Goal: Feedback & Contribution: Contribute content

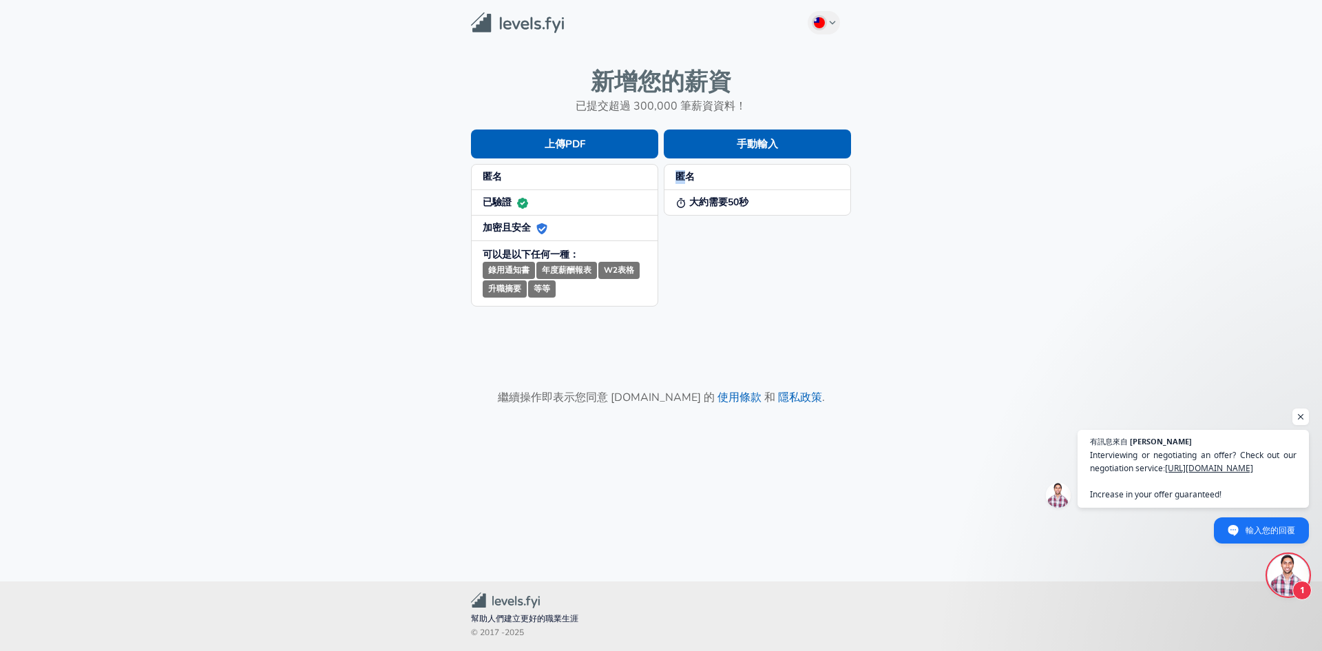
click at [679, 172] on strong "匿名" at bounding box center [684, 176] width 19 height 13
click at [752, 145] on button "手動輸入" at bounding box center [757, 143] width 187 height 29
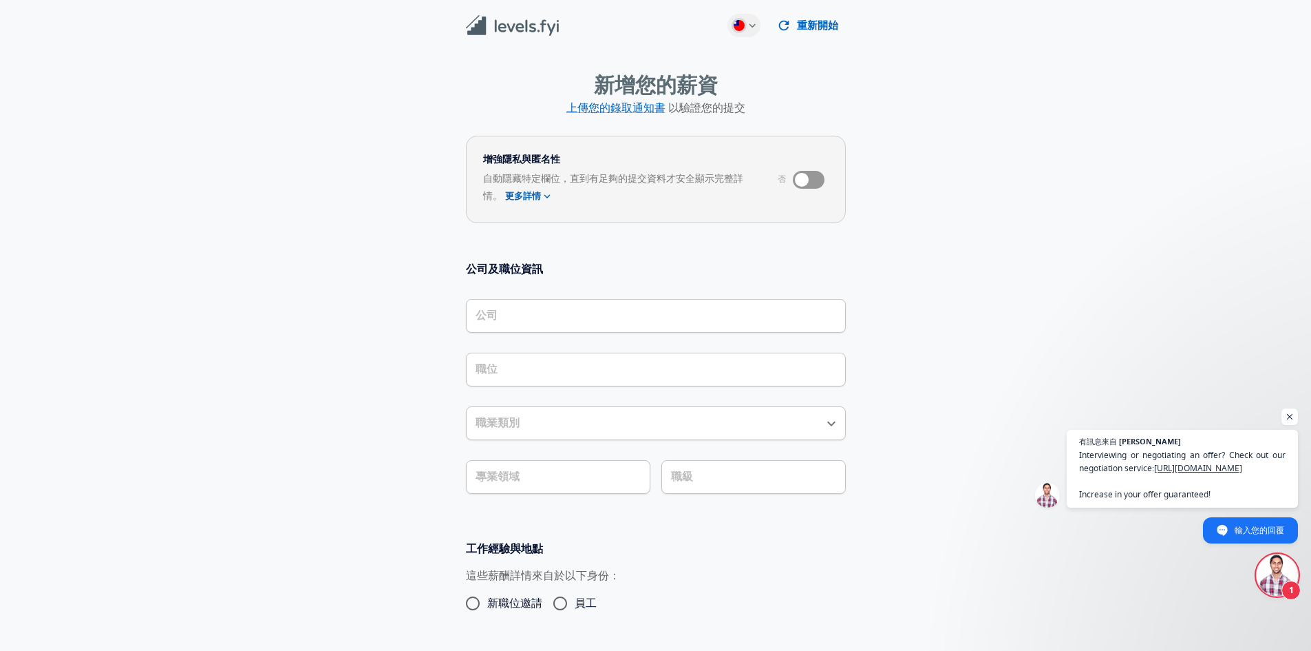
click at [568, 318] on input "公司" at bounding box center [656, 315] width 368 height 21
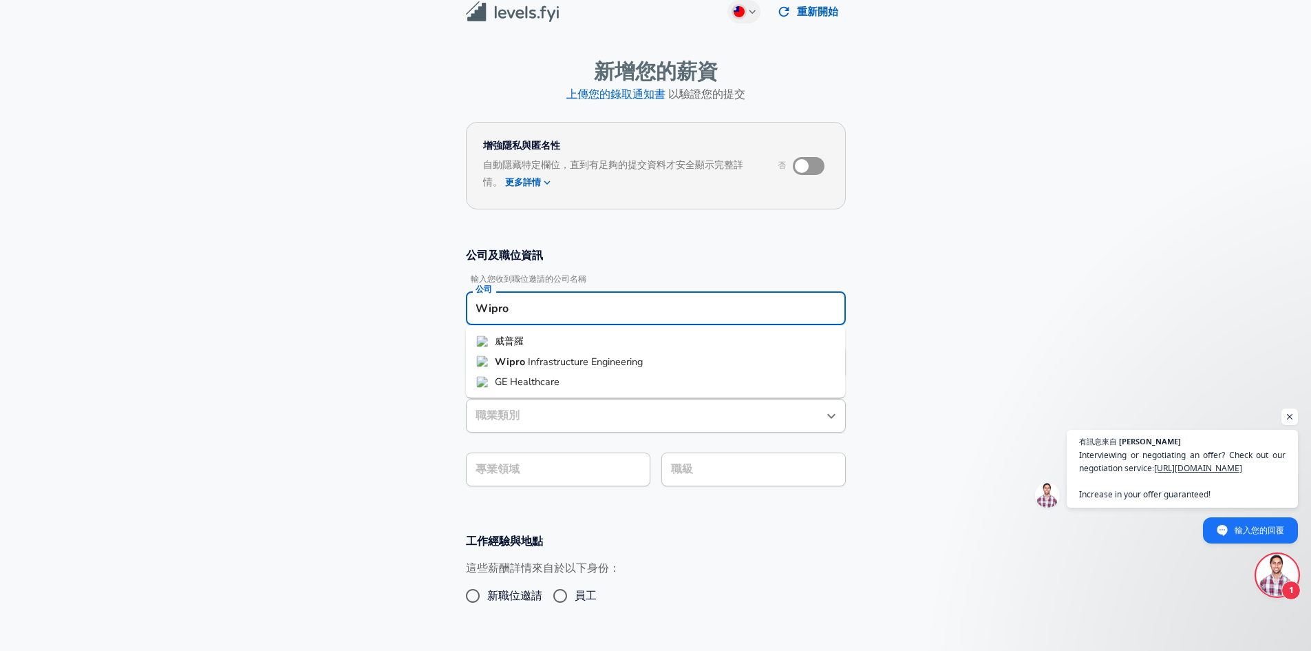
click at [586, 339] on li "威普羅" at bounding box center [656, 341] width 380 height 21
click at [548, 320] on div "威普羅 公司" at bounding box center [656, 308] width 380 height 34
click at [522, 319] on div "威普羅 公司" at bounding box center [656, 308] width 380 height 34
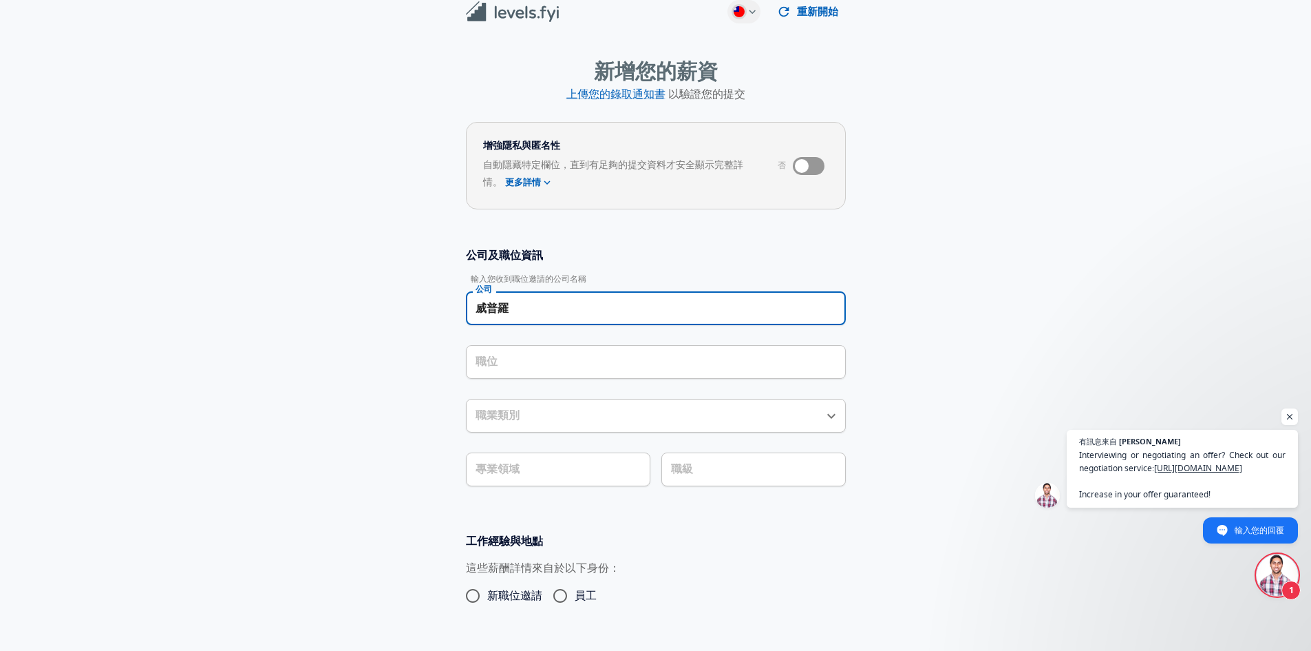
type input "威普羅"
click at [343, 390] on section "公司及職位資訊 輸入您收到職位邀請的公司名稱 公司 威普羅 公司 職位 職位 職業類別 職業類別 專業領域 專業領域 職級 職級" at bounding box center [655, 374] width 1311 height 286
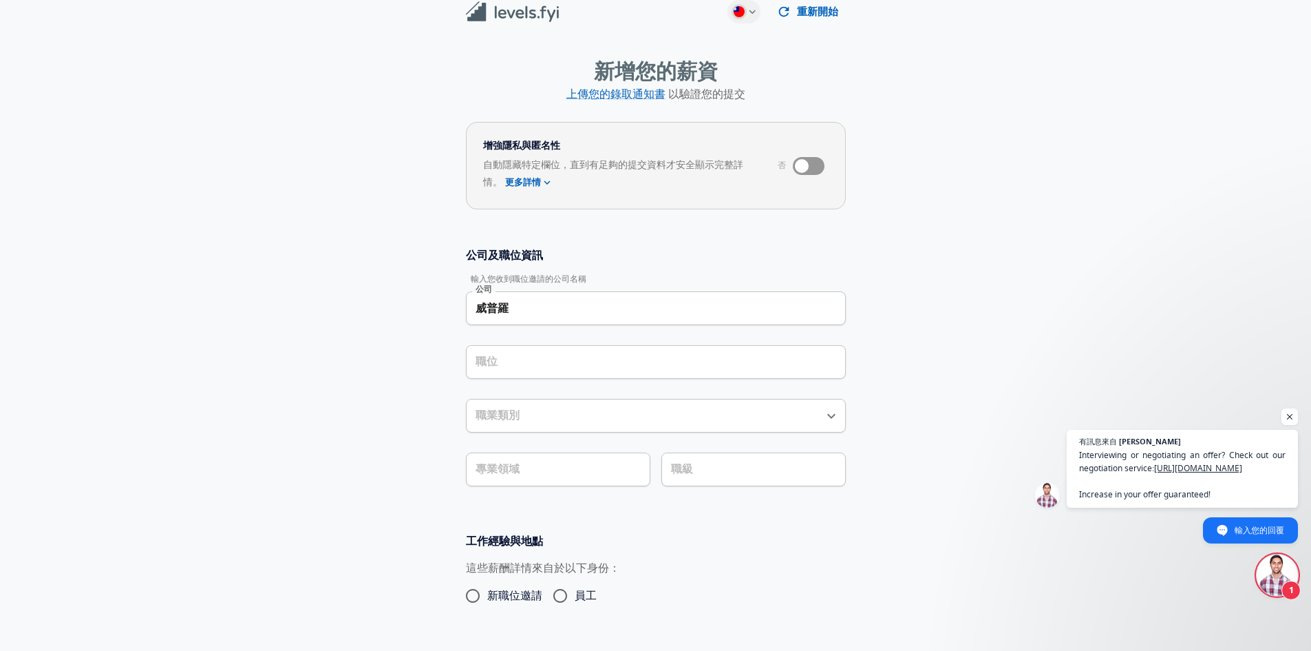
click at [490, 372] on div "職位" at bounding box center [656, 362] width 380 height 34
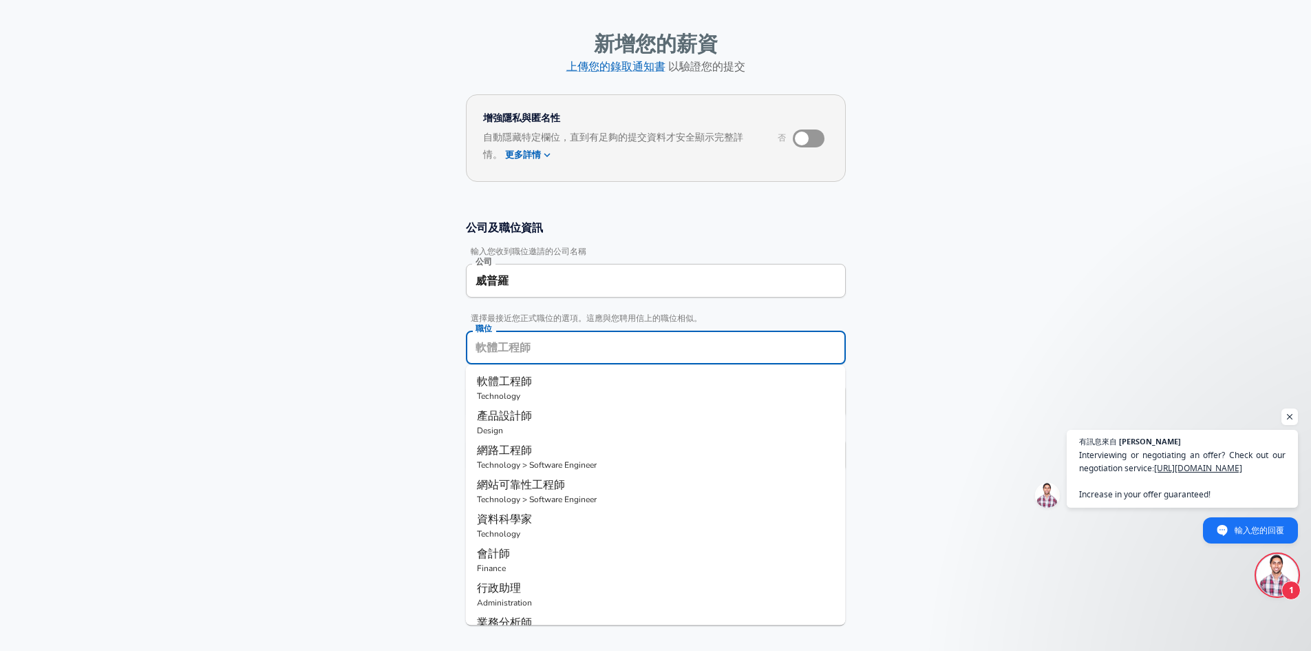
click at [490, 373] on p "軟體工程師" at bounding box center [656, 381] width 358 height 17
type input "軟體工程師"
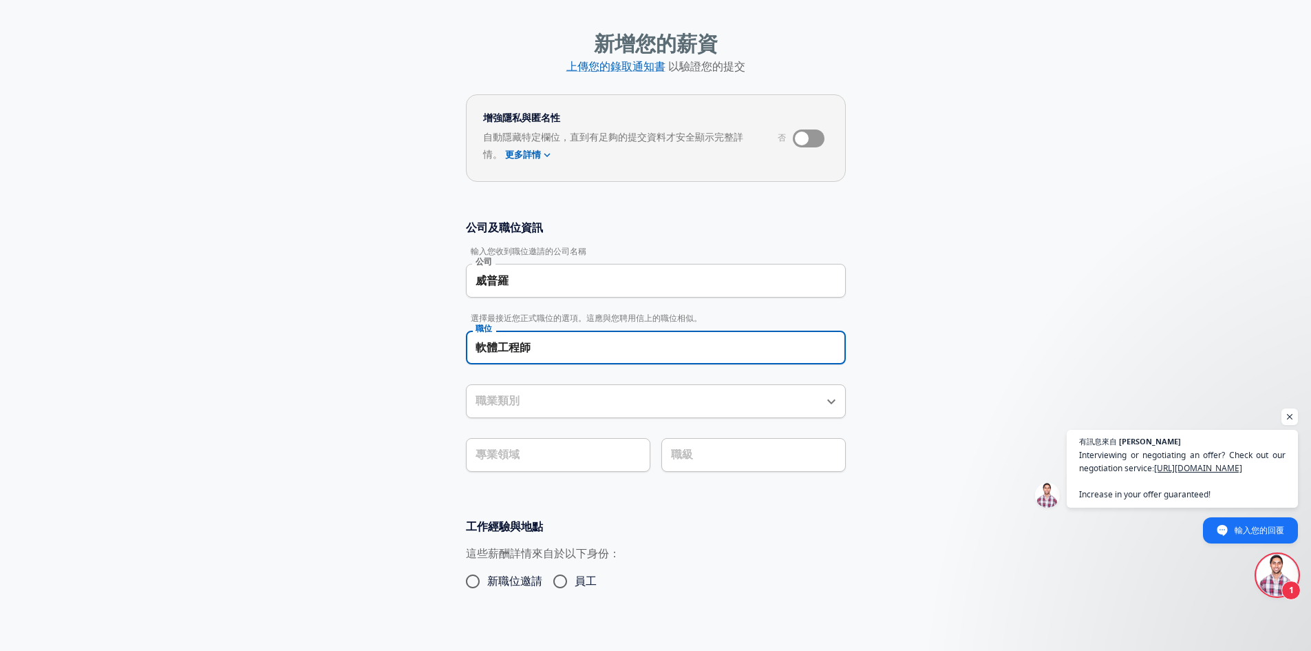
type input "軟體工程師"
click at [525, 352] on input "軟體工程師" at bounding box center [656, 347] width 368 height 21
type input "聘"
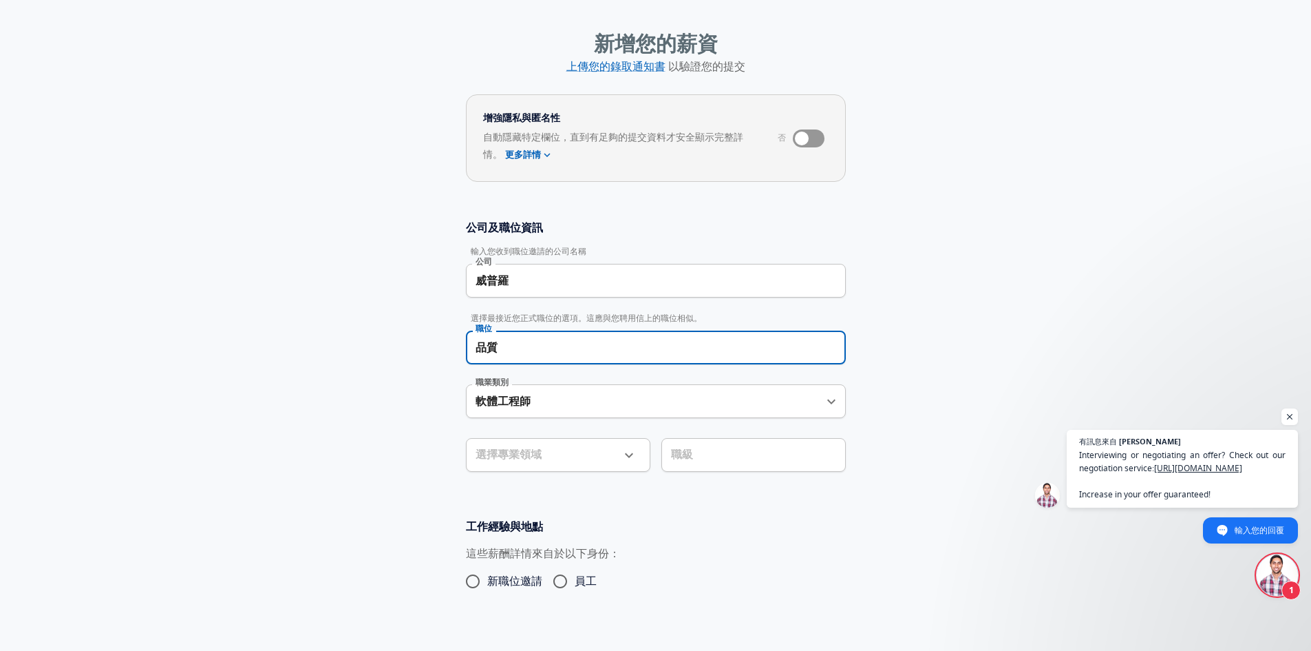
click at [386, 368] on section "公司及職位資訊 輸入您收到職位邀請的公司名稱 公司 威普羅 公司 選擇最接近您正式職位的選項。這應與您聘用信上的職位相似。 職位 品質 職位 職業類別 軟體工…" at bounding box center [655, 353] width 1311 height 299
click at [528, 338] on input "品質" at bounding box center [656, 347] width 368 height 21
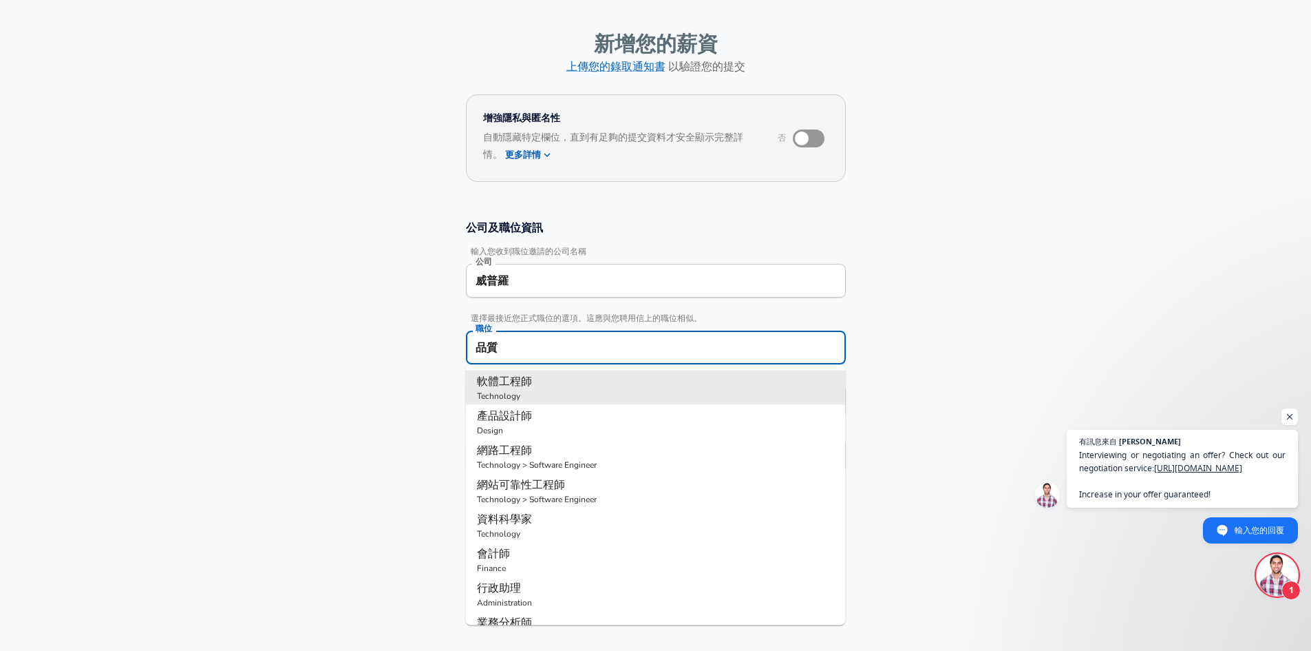
click at [528, 338] on input "品質" at bounding box center [656, 347] width 368 height 21
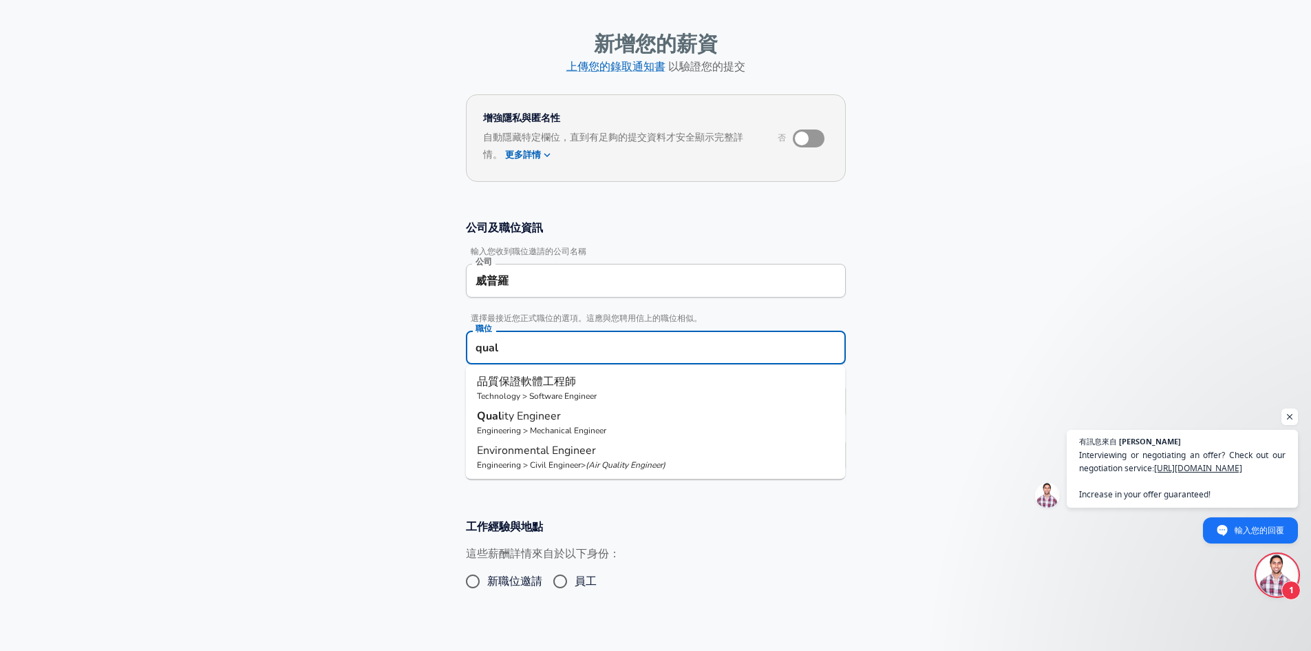
click at [587, 381] on p "品質保證軟體工程師" at bounding box center [656, 381] width 358 height 17
type input "品質保證軟體工程師"
type input "Testing (SDET)"
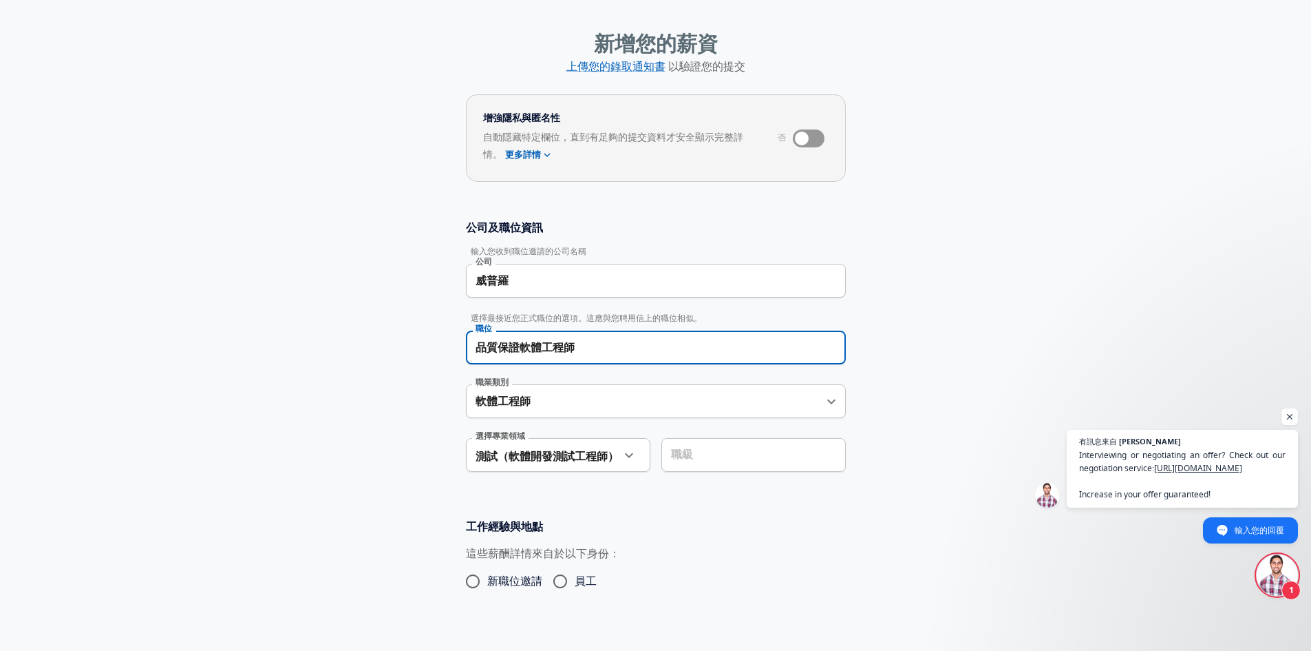
type input "品質保證軟體工程師"
click at [347, 401] on section "公司及職位資訊 輸入您收到職位邀請的公司名稱 公司 威普羅 公司 選擇最接近您正式職位的選項。這應與您聘用信上的職位相似。 職位 品質保證軟體工程師 職位 職…" at bounding box center [655, 353] width 1311 height 299
click at [589, 405] on div "公司及職位資訊 輸入您收到職位邀請的公司名稱 公司 威普羅 公司 選擇最接近您正式職位的選項。這應與您聘用信上的職位相似。 職位 品質保證軟體工程師 職位 職…" at bounding box center [656, 351] width 413 height 262
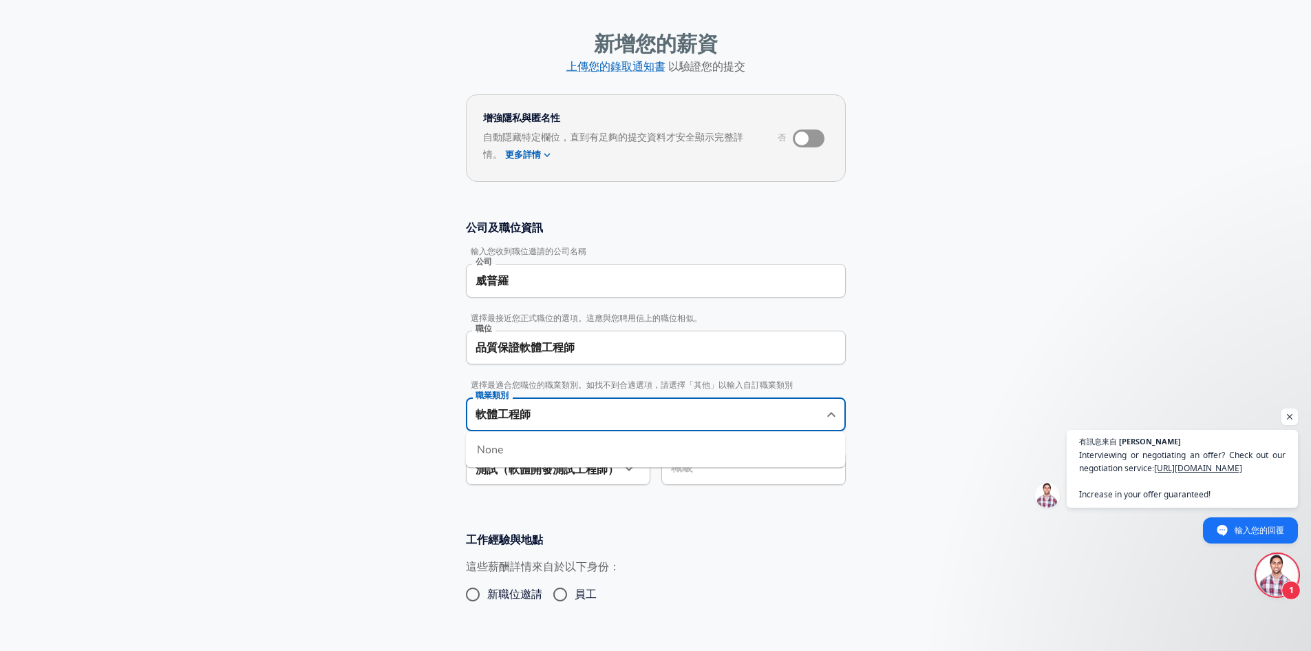
scroll to position [69, 0]
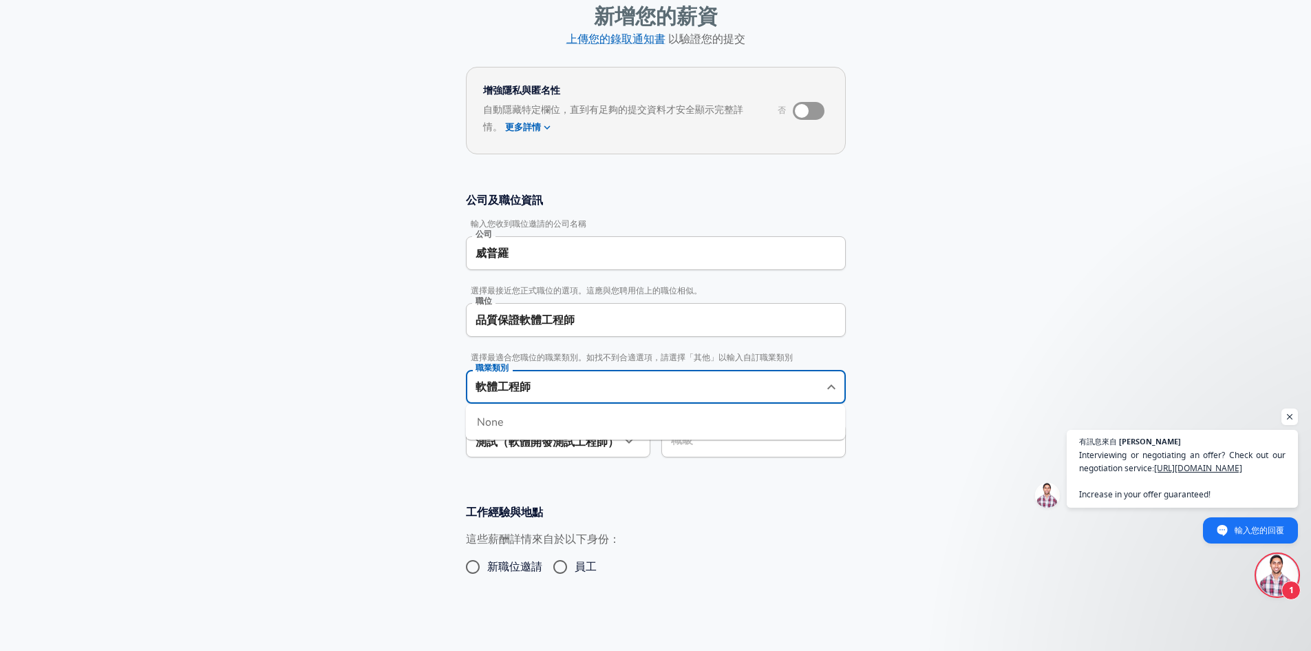
click at [345, 403] on section "公司及職位資訊 輸入您收到職位邀請的公司名稱 公司 威普羅 公司 選擇最接近您正式職位的選項。這應與您聘用信上的職位相似。 職位 品質保證軟體工程師 職位 選…" at bounding box center [655, 332] width 1311 height 312
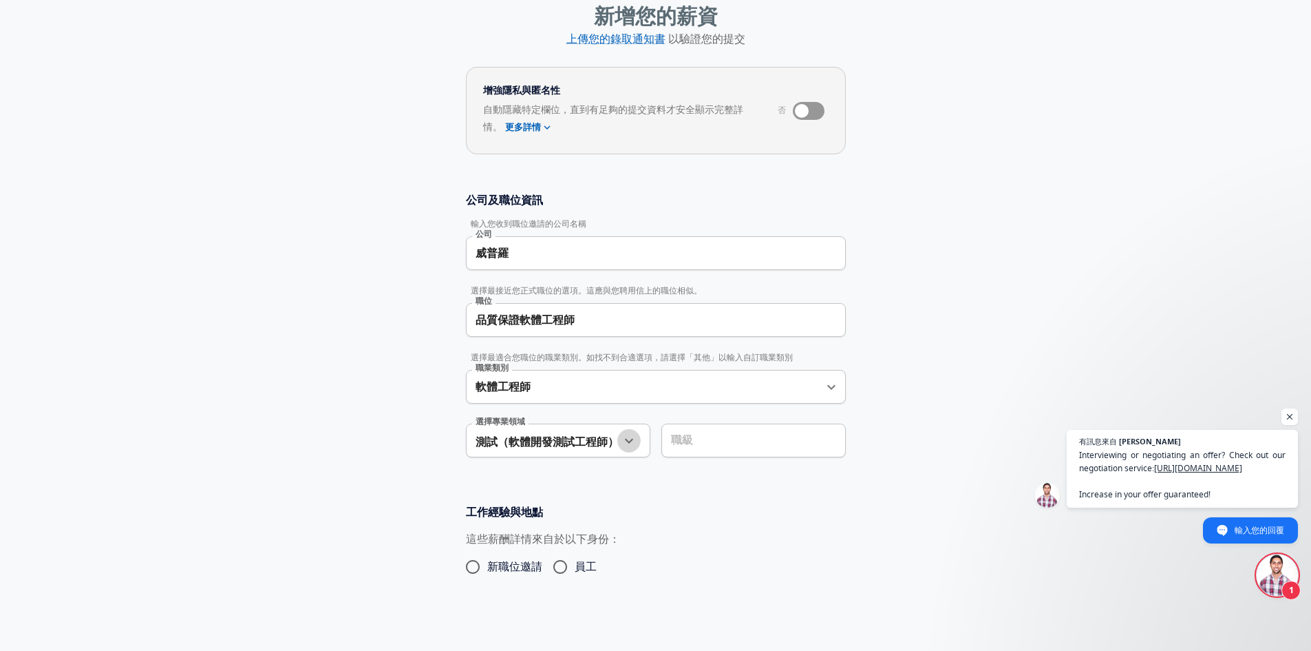
click at [627, 445] on icon "button" at bounding box center [629, 440] width 17 height 17
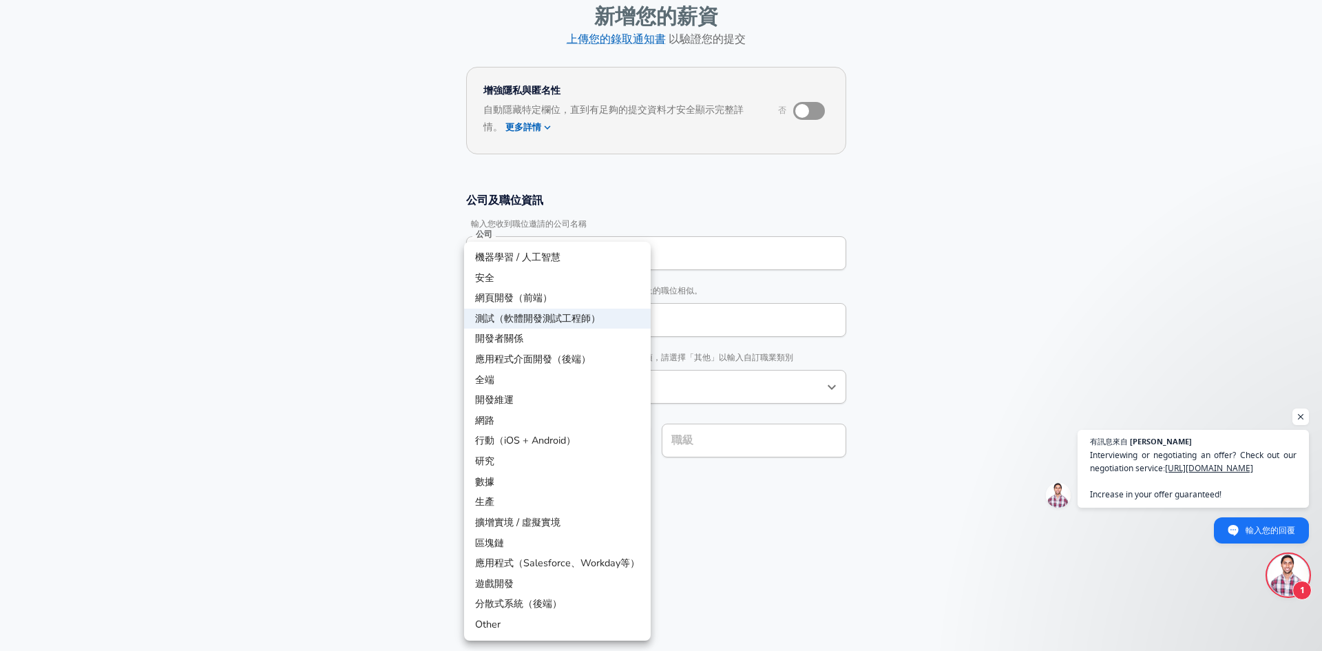
click at [795, 496] on div at bounding box center [661, 325] width 1322 height 651
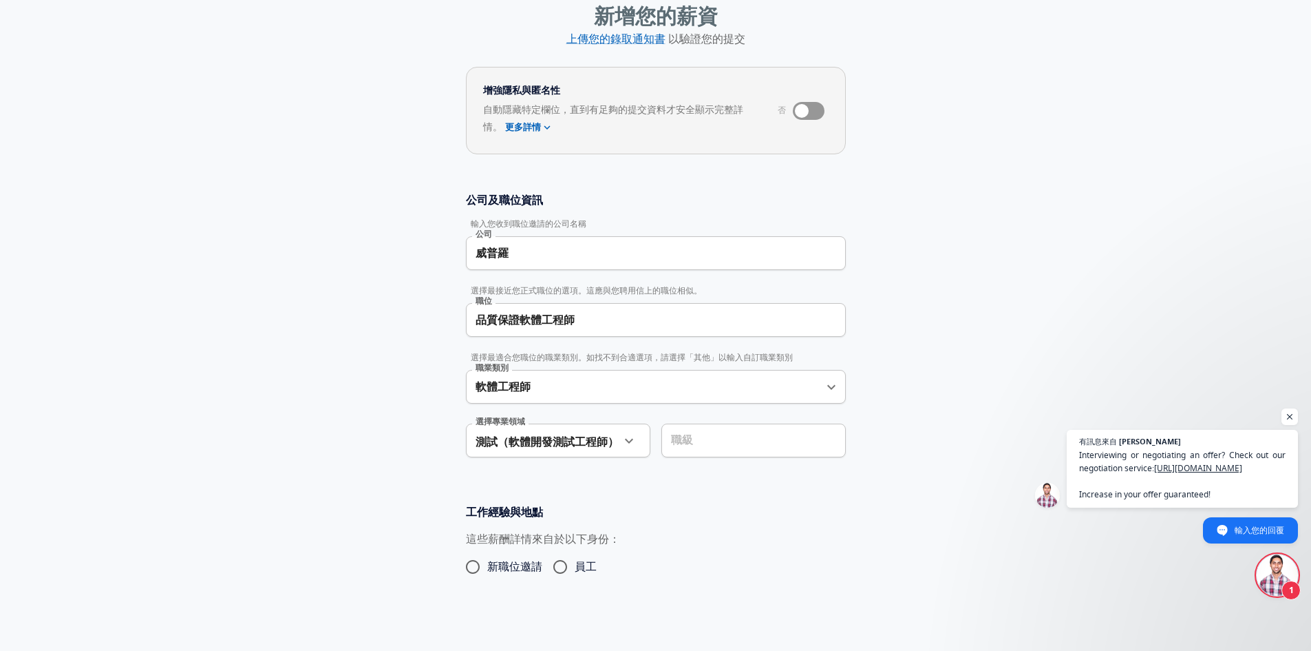
click at [728, 447] on div "職級" at bounding box center [754, 440] width 185 height 34
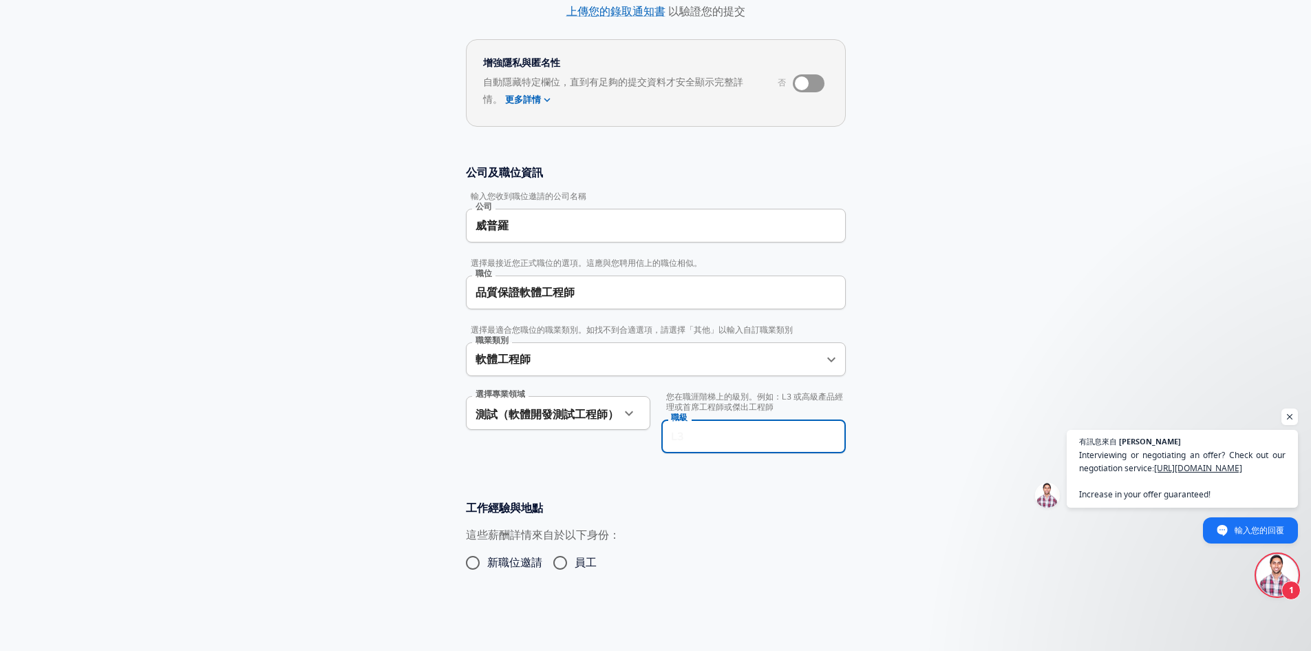
click at [728, 447] on div "職級" at bounding box center [754, 436] width 185 height 34
drag, startPoint x: 974, startPoint y: 441, endPoint x: 965, endPoint y: 448, distance: 11.7
click at [974, 441] on section "公司及職位資訊 輸入您收到職位邀請的公司名稱 公司 威普羅 公司 選擇最接近您正式職位的選項。這應與您聘用信上的職位相似。 職位 品質保證軟體工程師 職位 選…" at bounding box center [655, 316] width 1311 height 335
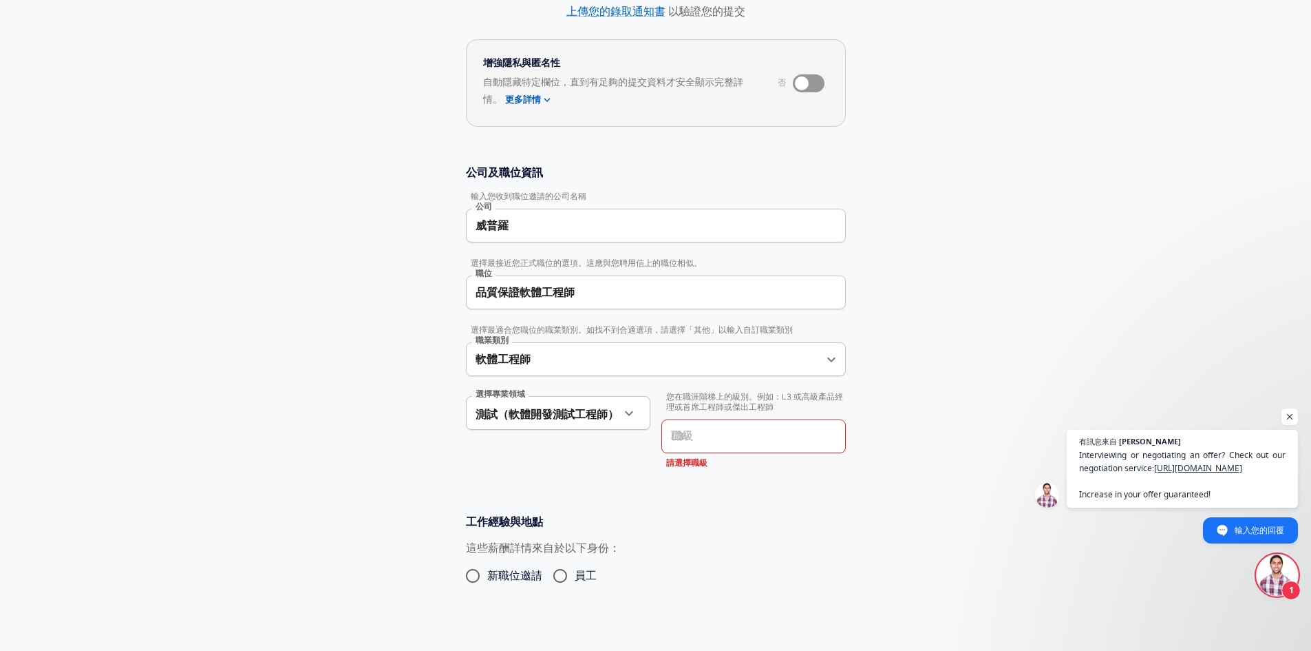
click at [781, 548] on div "這些薪酬詳情來自於以下身份： 新職位邀請 員工" at bounding box center [650, 568] width 391 height 57
click at [797, 445] on input "職級" at bounding box center [754, 435] width 172 height 21
click at [892, 412] on section "公司及職位資訊 輸入您收到職位邀請的公司名稱 公司 威普羅 公司 選擇最接近您正式職位的選項。這應與您聘用信上的職位相似。 職位 品質保證軟體工程師 職位 選…" at bounding box center [655, 323] width 1311 height 349
click at [670, 539] on div "工作經驗與地點 這些薪酬詳情來自於以下身份： 新職位邀請 員工" at bounding box center [656, 556] width 413 height 85
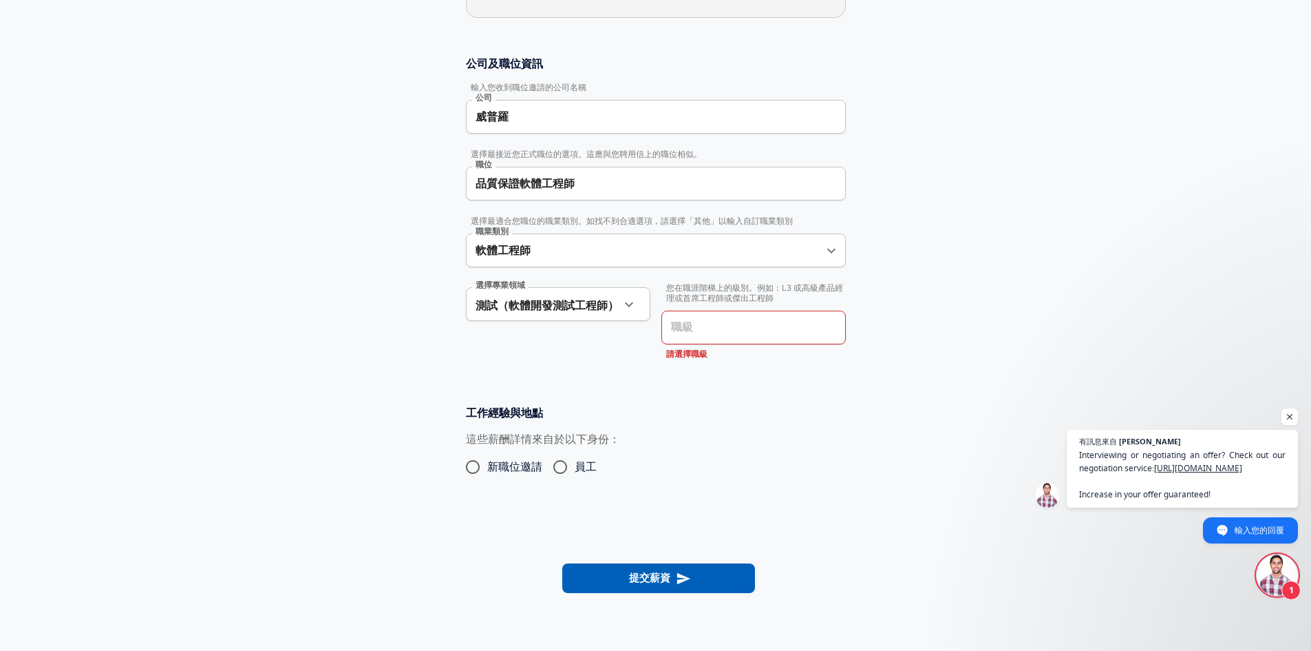
scroll to position [234, 0]
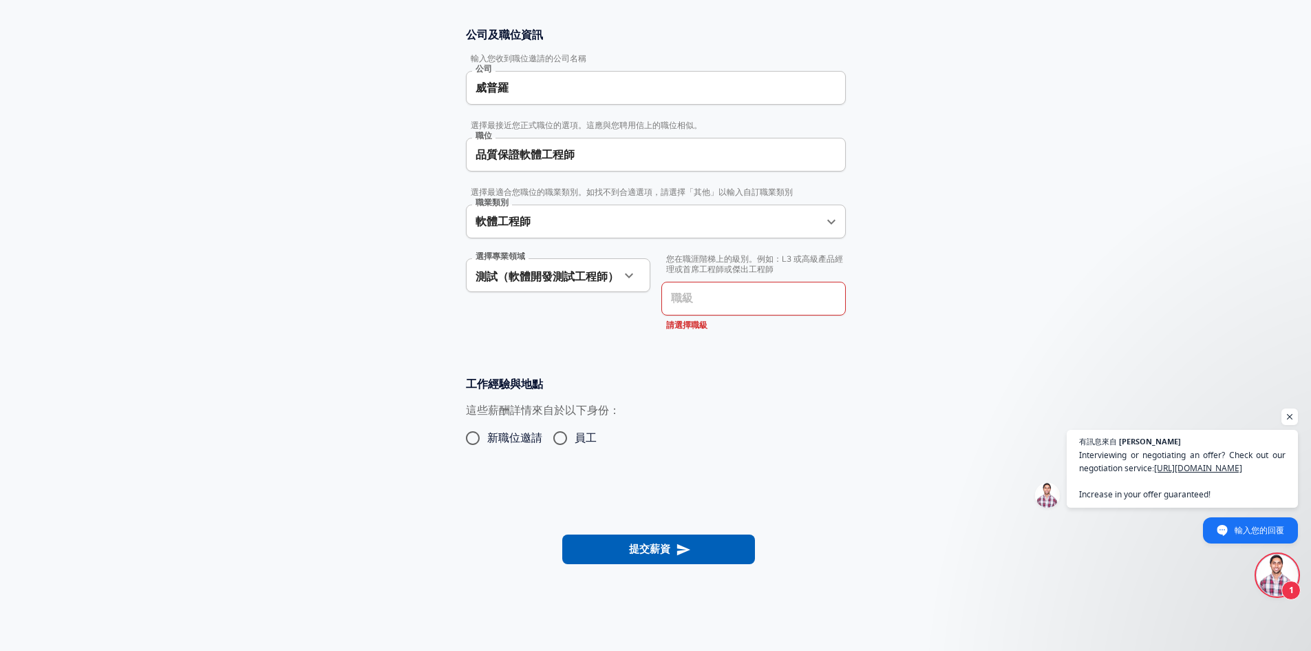
click at [565, 441] on input "員工" at bounding box center [560, 438] width 29 height 22
radio input "true"
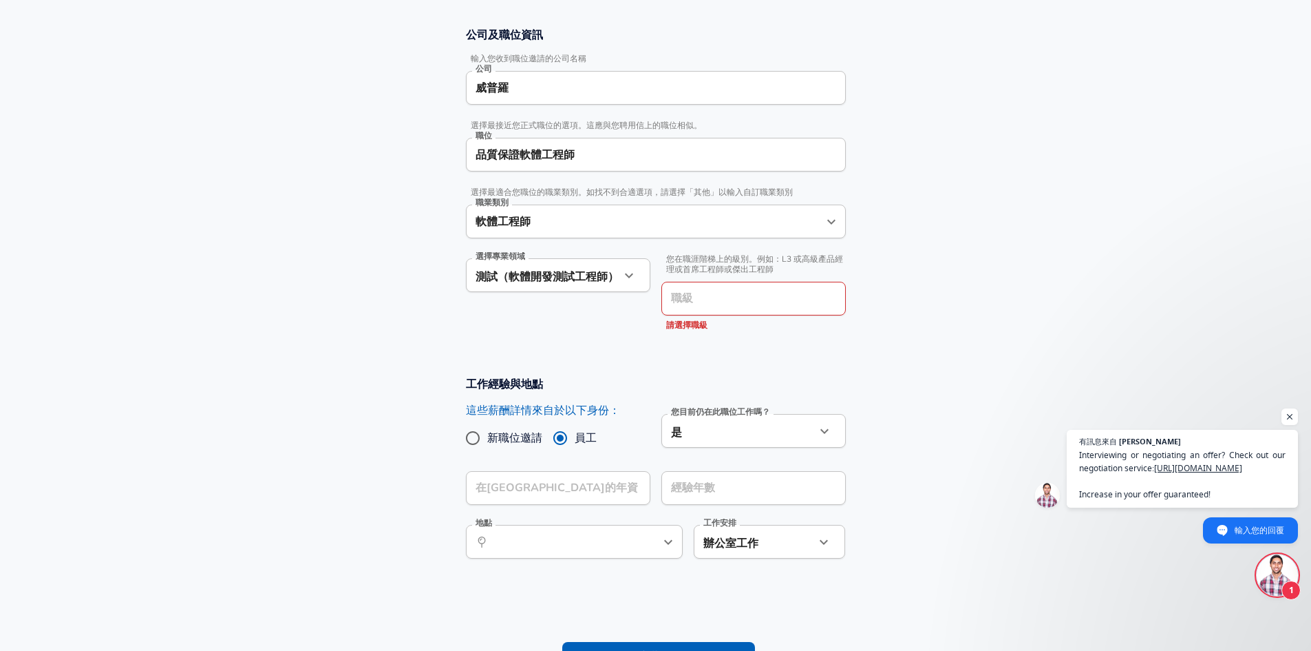
click at [774, 417] on body "Chinese (Traditional) Change 重新開始 新增您的薪資 上傳您的錄取通知書 以驗證您的提交 增強隱私與匿名性 否 自動隱藏特定欄位，…" at bounding box center [655, 91] width 1311 height 651
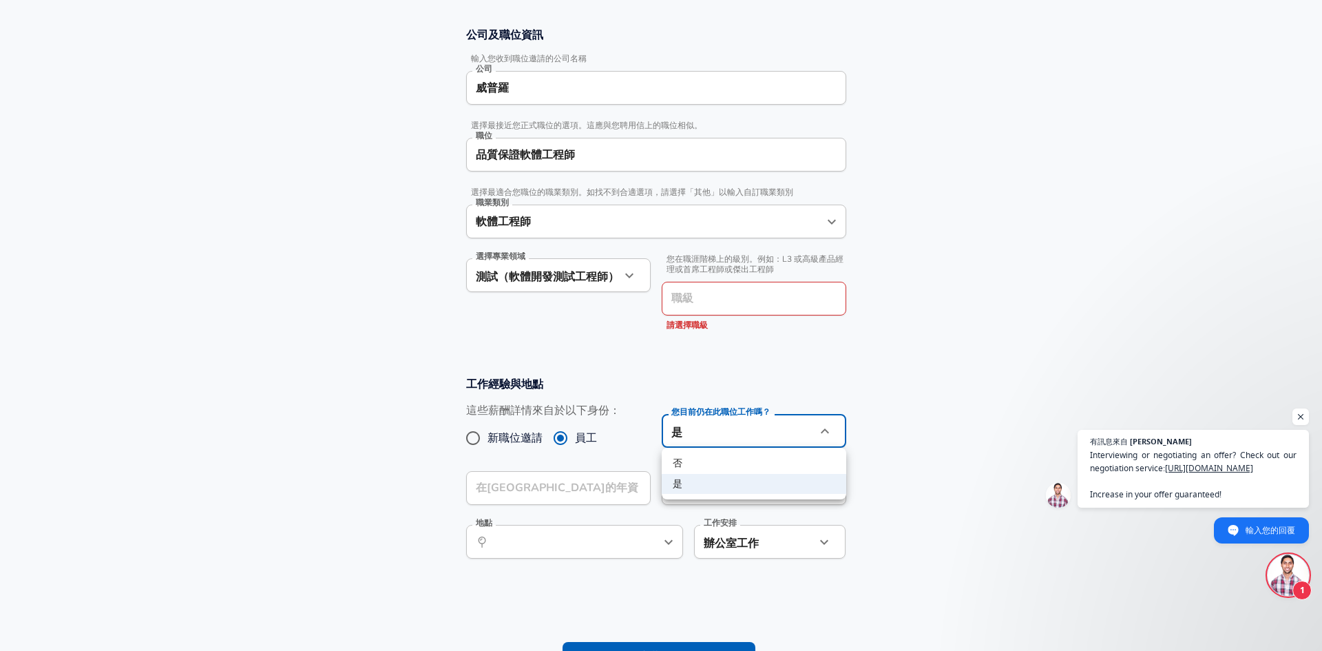
click at [688, 379] on div at bounding box center [661, 325] width 1322 height 651
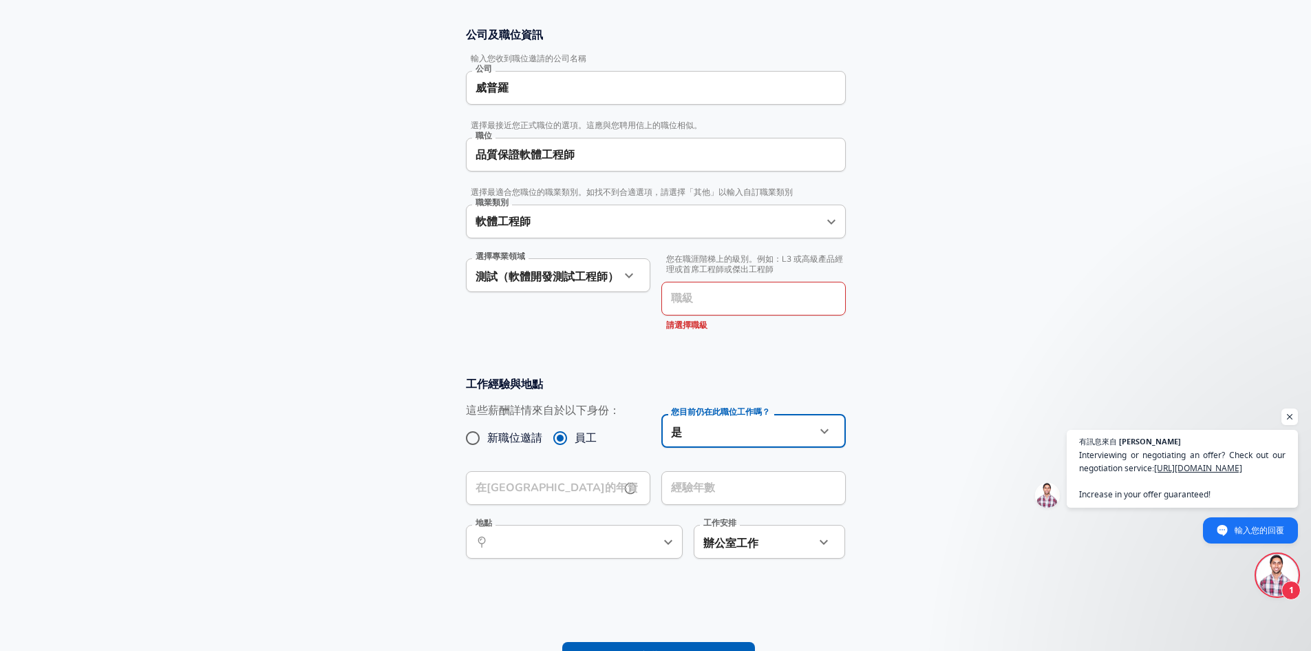
click at [593, 481] on input "在[GEOGRAPHIC_DATA]的年資" at bounding box center [543, 488] width 154 height 34
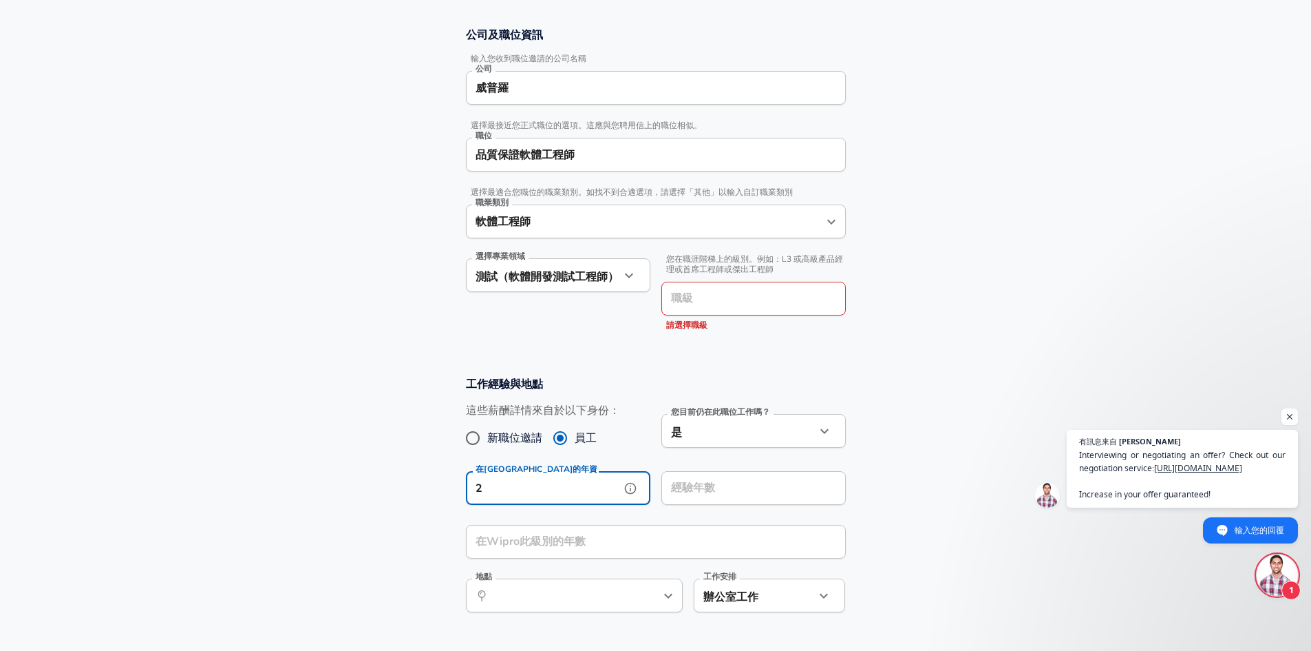
type input "2"
drag, startPoint x: 893, startPoint y: 466, endPoint x: 812, endPoint y: 452, distance: 81.7
click at [892, 466] on section "工作經驗與地點 這些薪酬詳情來自於以下身份： 新職位邀請 員工 您目前仍在此職位工作嗎？ 是 yes 您目前仍在此職位工作嗎？ 在Wipro的年資 2 在Wi…" at bounding box center [655, 501] width 1311 height 283
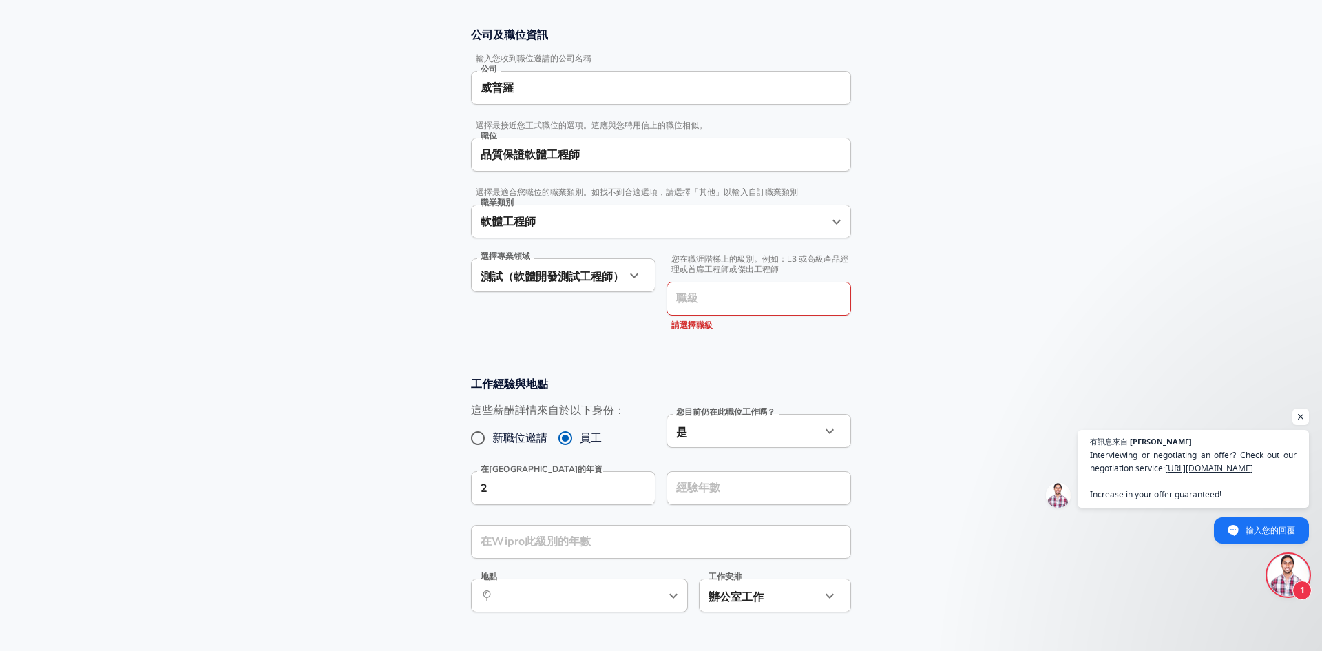
click at [757, 417] on body "Chinese (Traditional) Change 重新開始 新增您的薪資 上傳您的錄取通知書 以驗證您的提交 增強隱私與匿名性 否 自動隱藏特定欄位，…" at bounding box center [661, 91] width 1322 height 651
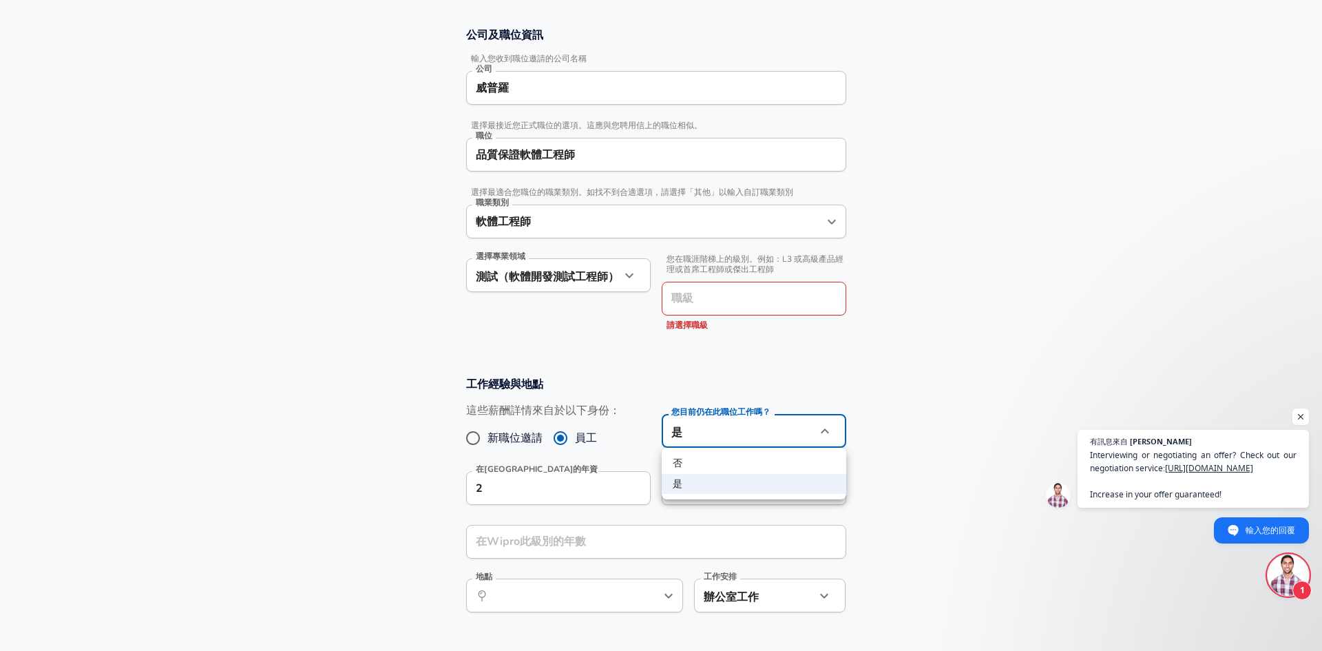
drag, startPoint x: 922, startPoint y: 419, endPoint x: 892, endPoint y: 451, distance: 43.9
click at [922, 419] on div at bounding box center [661, 325] width 1322 height 651
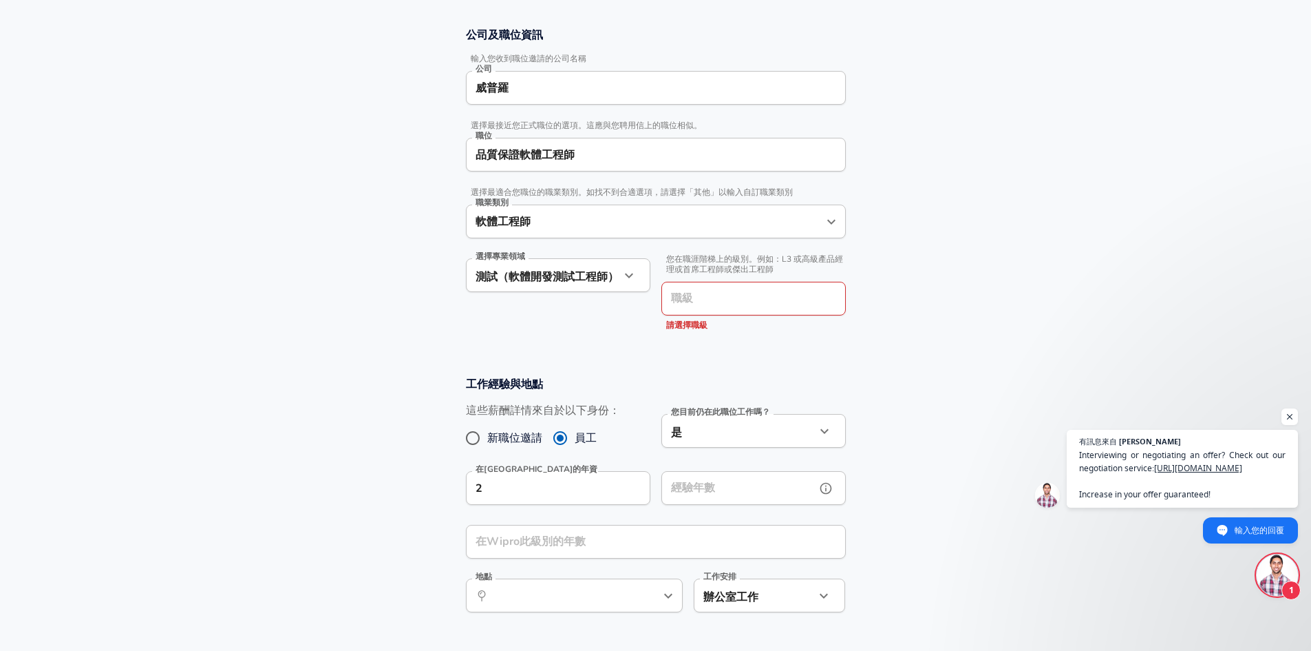
click at [769, 492] on input "經驗年數" at bounding box center [739, 488] width 154 height 34
type input "2"
click at [929, 503] on section "工作經驗與地點 這些薪酬詳情來自於以下身份： 新職位邀請 員工 您目前仍在此職位工作嗎？ 是 yes 您目前仍在此職位工作嗎？ 在Wipro的年資 2 在Wi…" at bounding box center [655, 501] width 1311 height 283
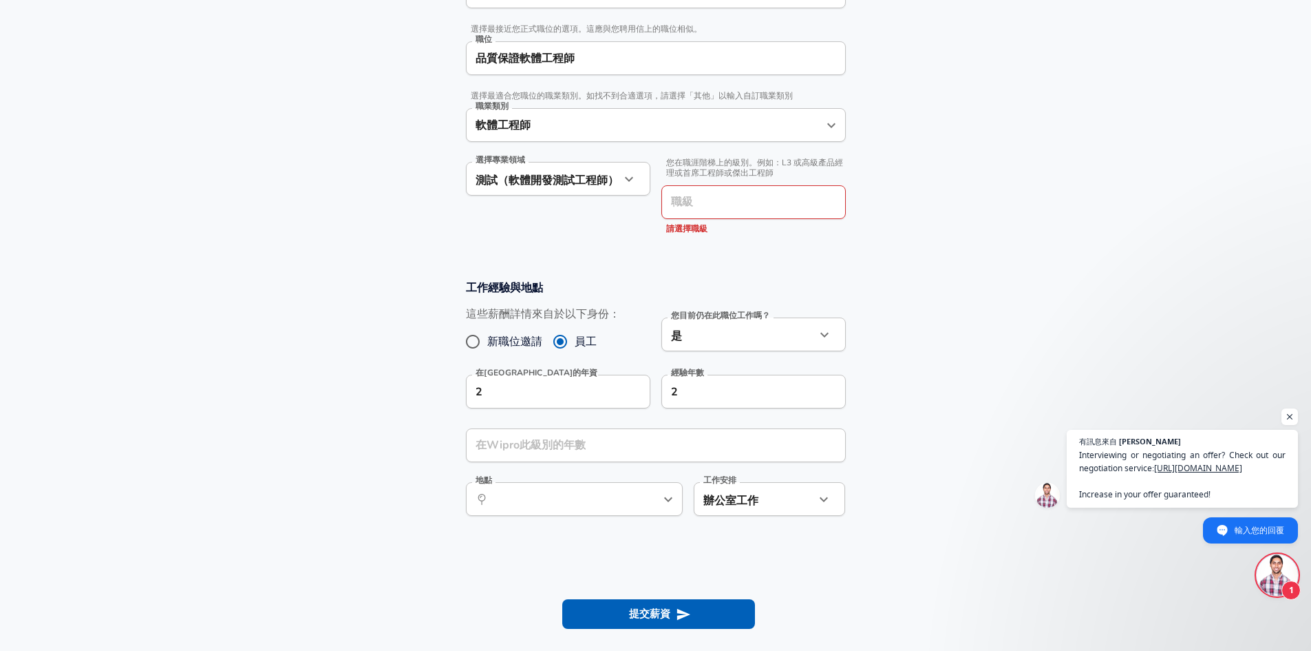
scroll to position [372, 0]
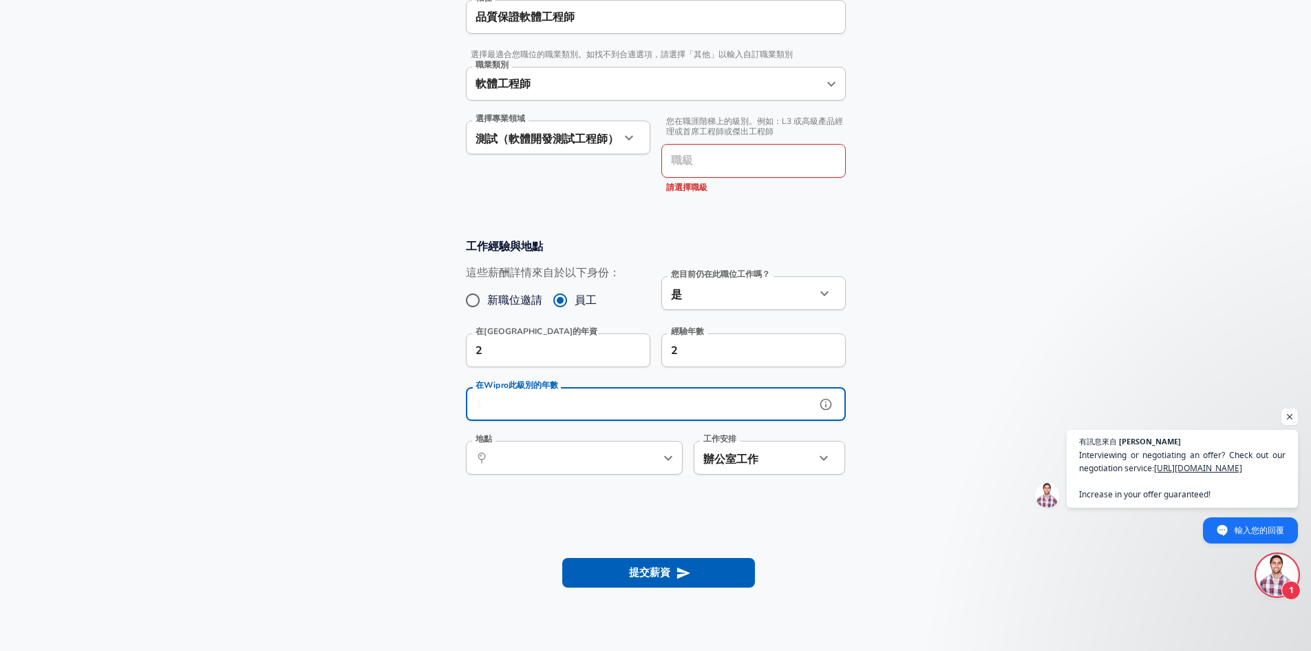
click at [615, 410] on input "在Wipro此級別的年數" at bounding box center [641, 404] width 350 height 34
click at [827, 406] on icon "help" at bounding box center [826, 404] width 14 height 14
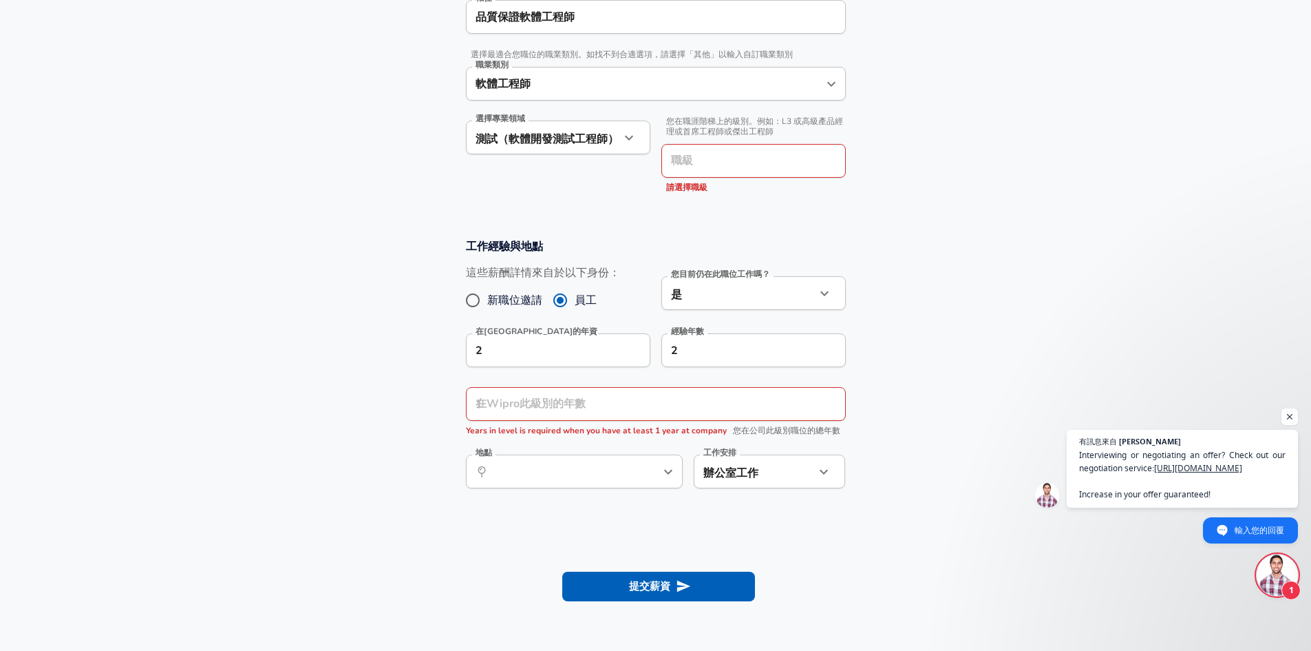
click at [635, 429] on span "Years in level is required when you have at least 1 year at company" at bounding box center [596, 430] width 261 height 11
click at [626, 406] on div at bounding box center [626, 406] width 0 height 0
click at [408, 426] on section "工作經驗與地點 這些薪酬詳情來自於以下身份： 新職位邀請 員工 您目前仍在此職位工作嗎？ 是 yes 您目前仍在此職位工作嗎？ 在Wipro的年資 2 在Wi…" at bounding box center [655, 370] width 1311 height 297
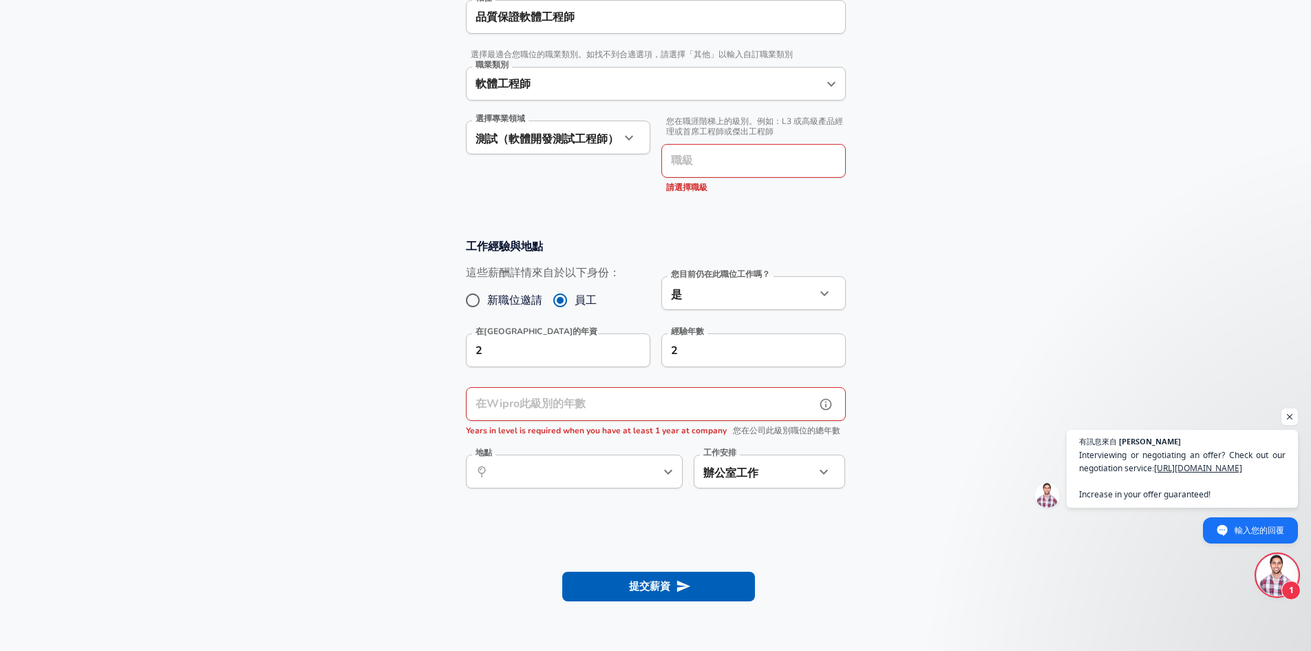
click at [534, 412] on input "在Wipro此級別的年數" at bounding box center [641, 404] width 350 height 34
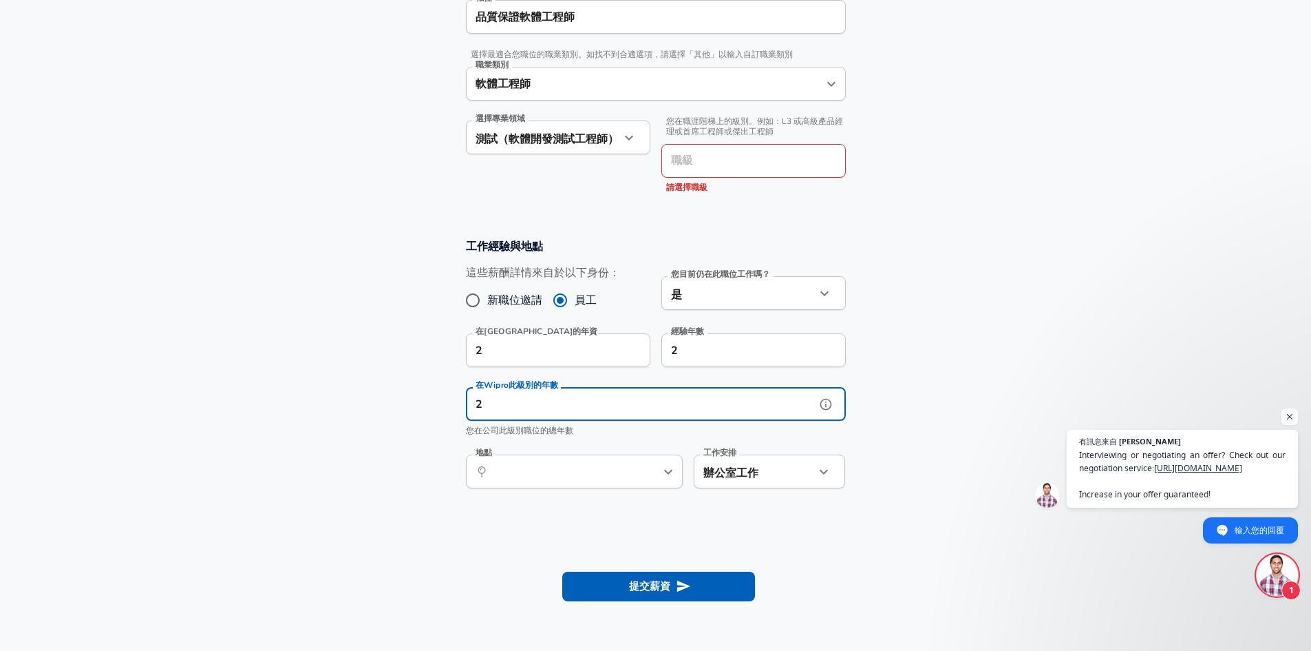
type input "2"
click at [932, 441] on section "工作經驗與地點 這些薪酬詳情來自於以下身份： 新職位邀請 員工 您目前仍在此職位工作嗎？ 是 yes 您目前仍在此職位工作嗎？ 在Wipro的年資 2 在Wi…" at bounding box center [655, 370] width 1311 height 297
click at [538, 483] on div "​ 地點" at bounding box center [574, 471] width 217 height 34
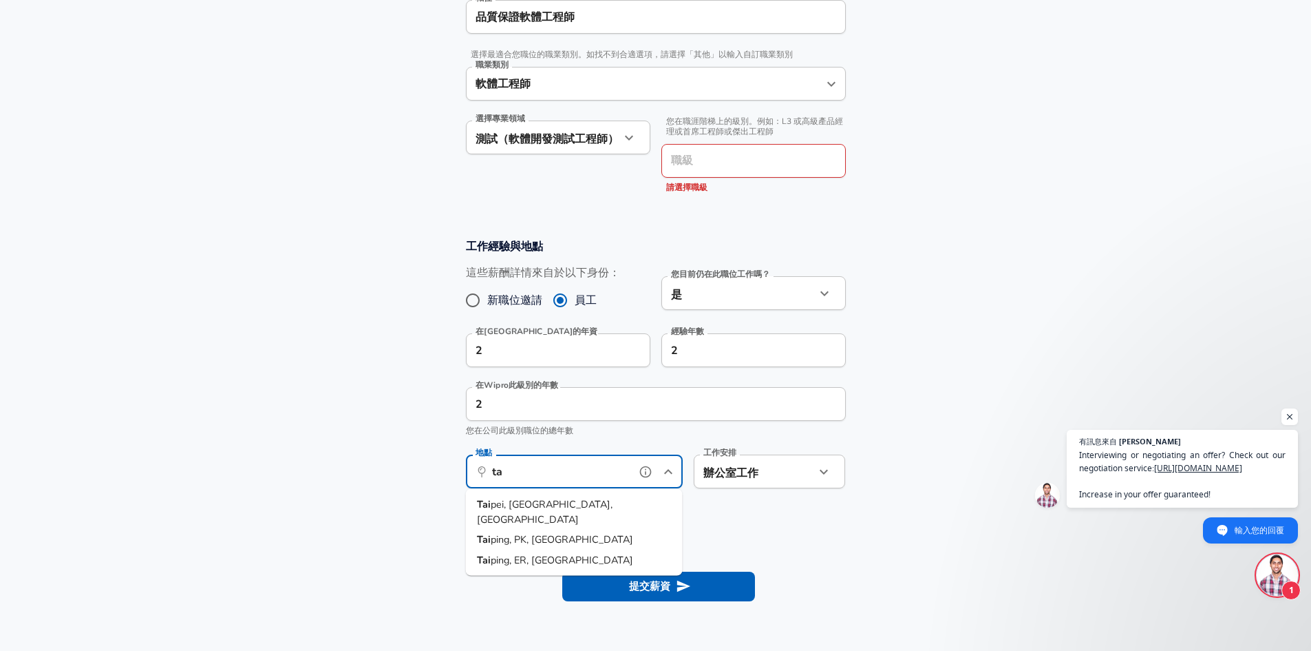
type input "t"
click at [562, 496] on li "[GEOGRAPHIC_DATA] , [GEOGRAPHIC_DATA], [GEOGRAPHIC_DATA]" at bounding box center [574, 519] width 217 height 50
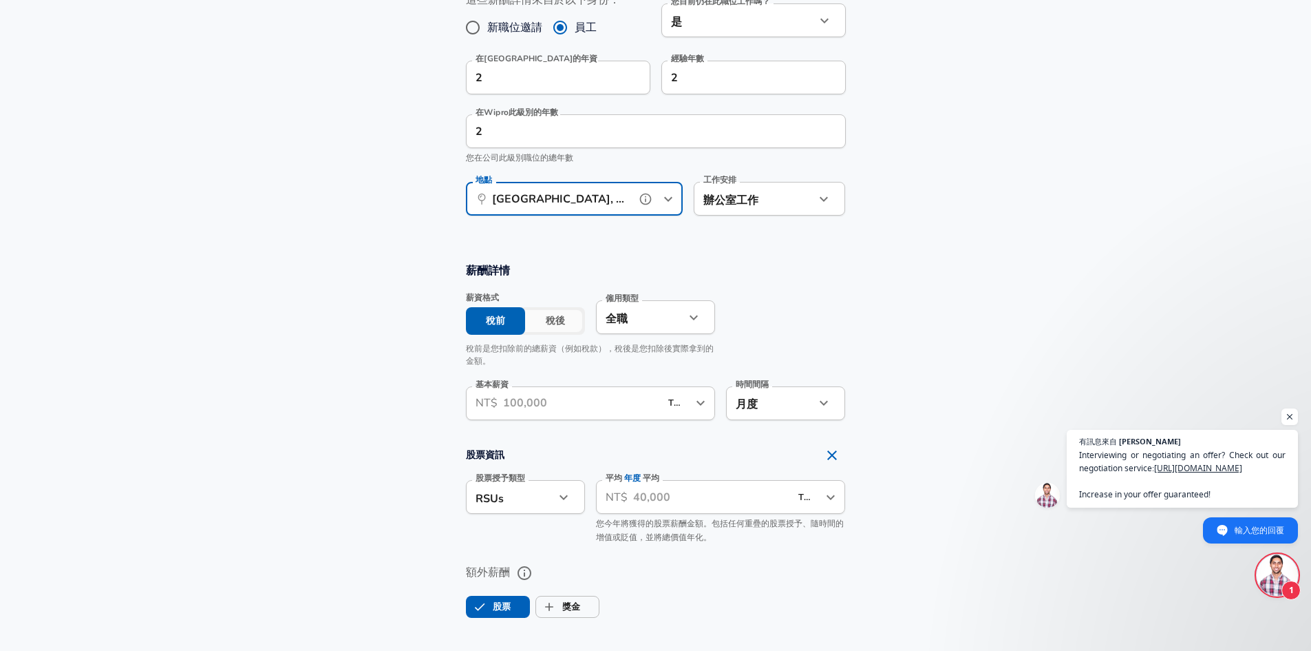
scroll to position [647, 0]
type input "[GEOGRAPHIC_DATA], [GEOGRAPHIC_DATA], [GEOGRAPHIC_DATA]"
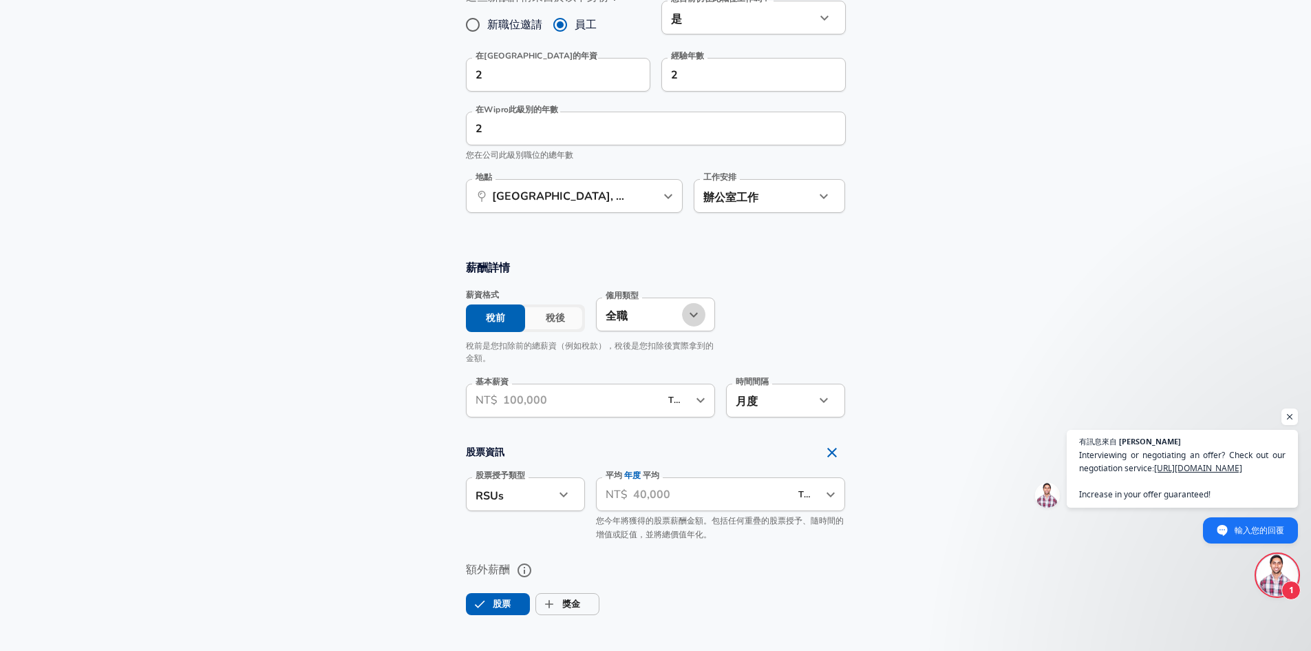
click at [686, 317] on icon "button" at bounding box center [694, 314] width 17 height 17
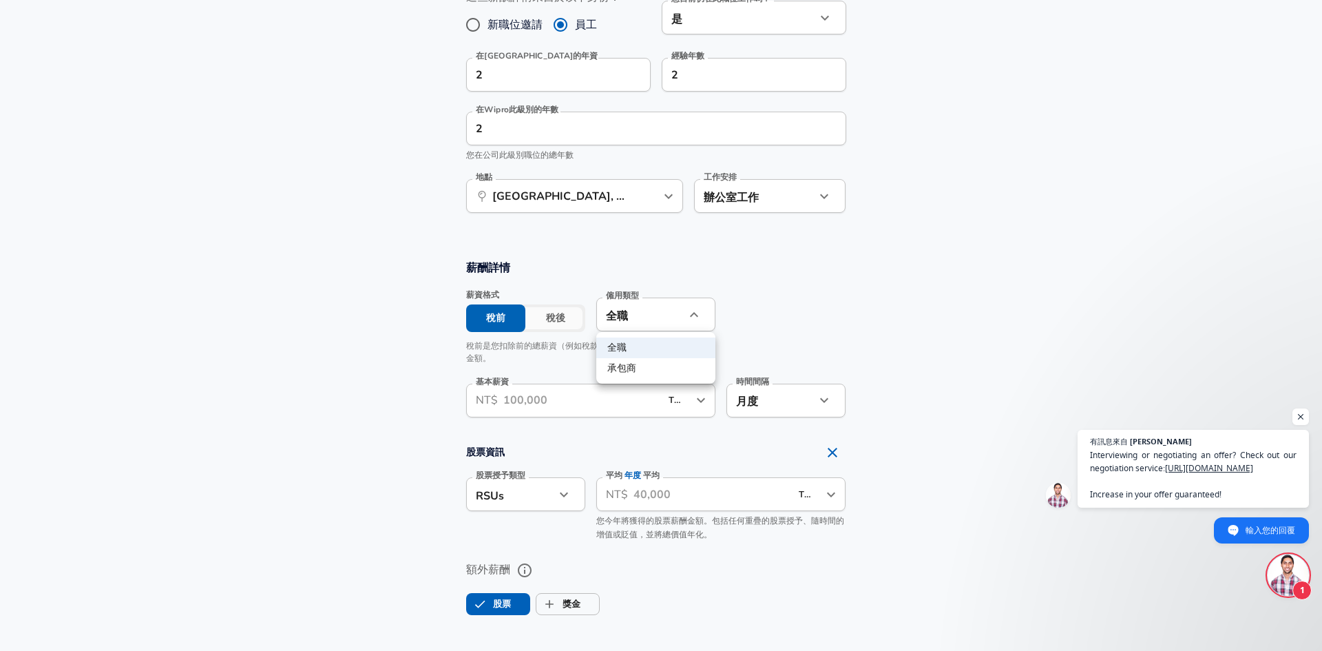
click at [792, 315] on div at bounding box center [661, 325] width 1322 height 651
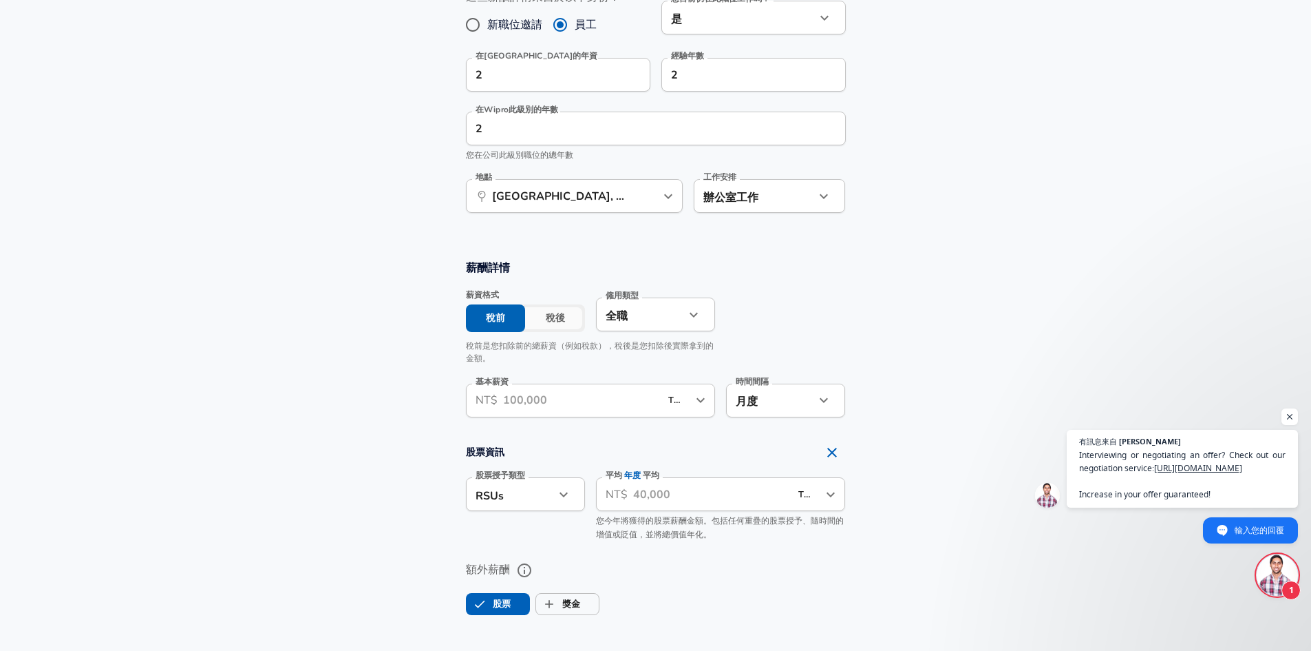
click at [702, 403] on icon "Open" at bounding box center [701, 400] width 17 height 17
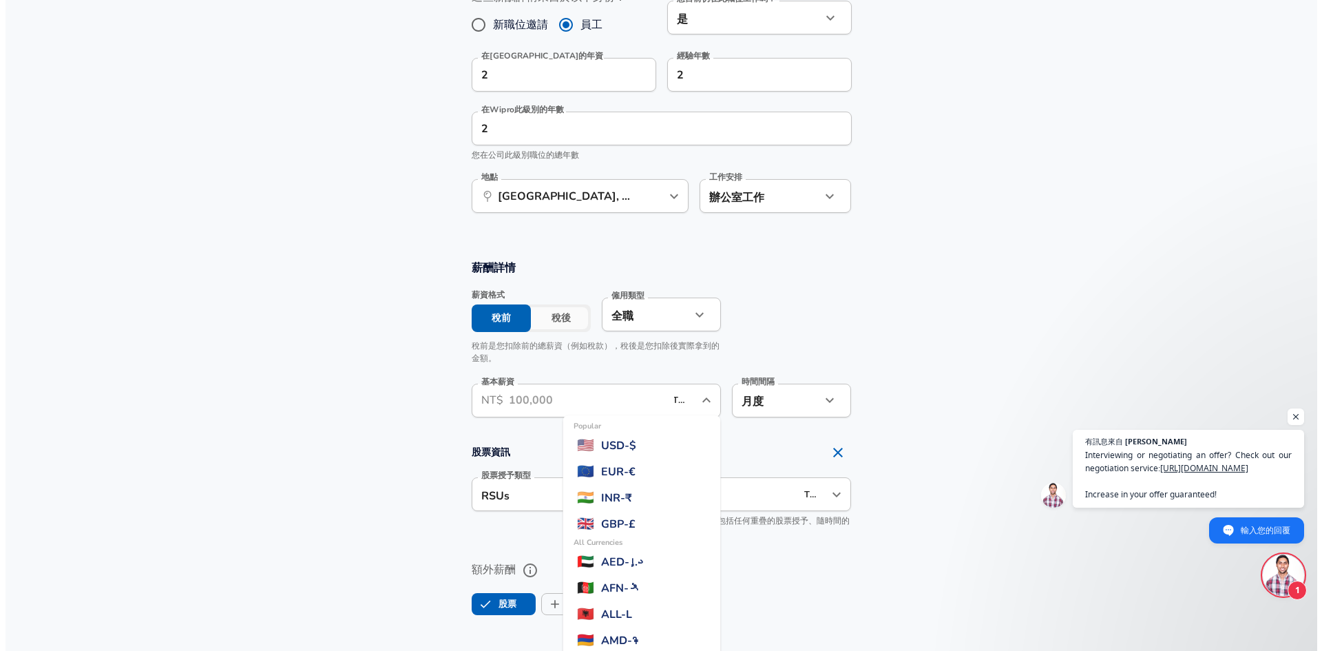
scroll to position [3532, 0]
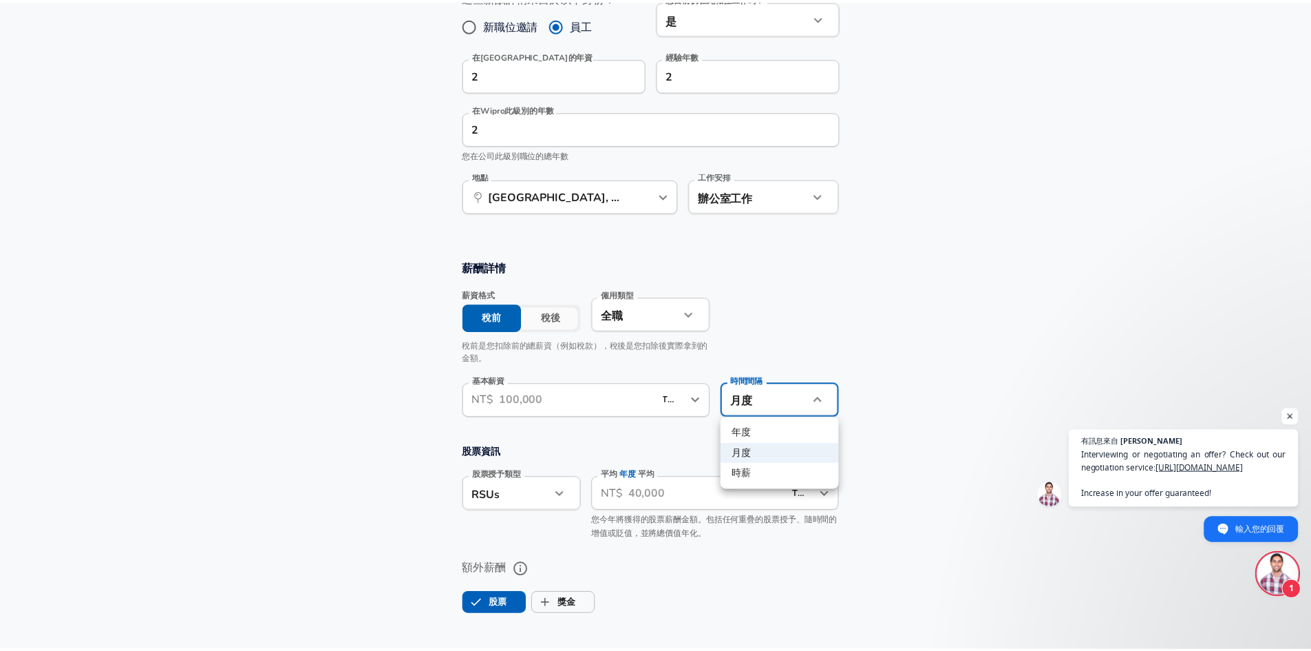
scroll to position [0, 0]
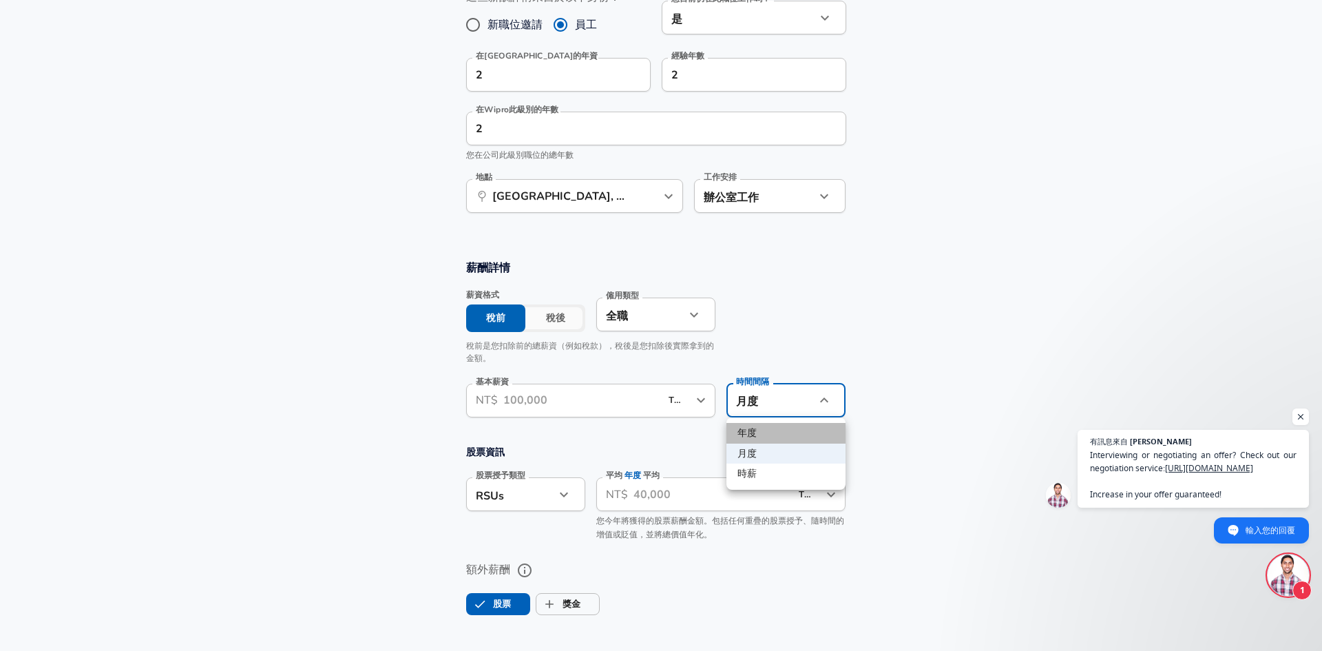
click at [782, 433] on li "年度" at bounding box center [785, 433] width 119 height 21
type input "yearly"
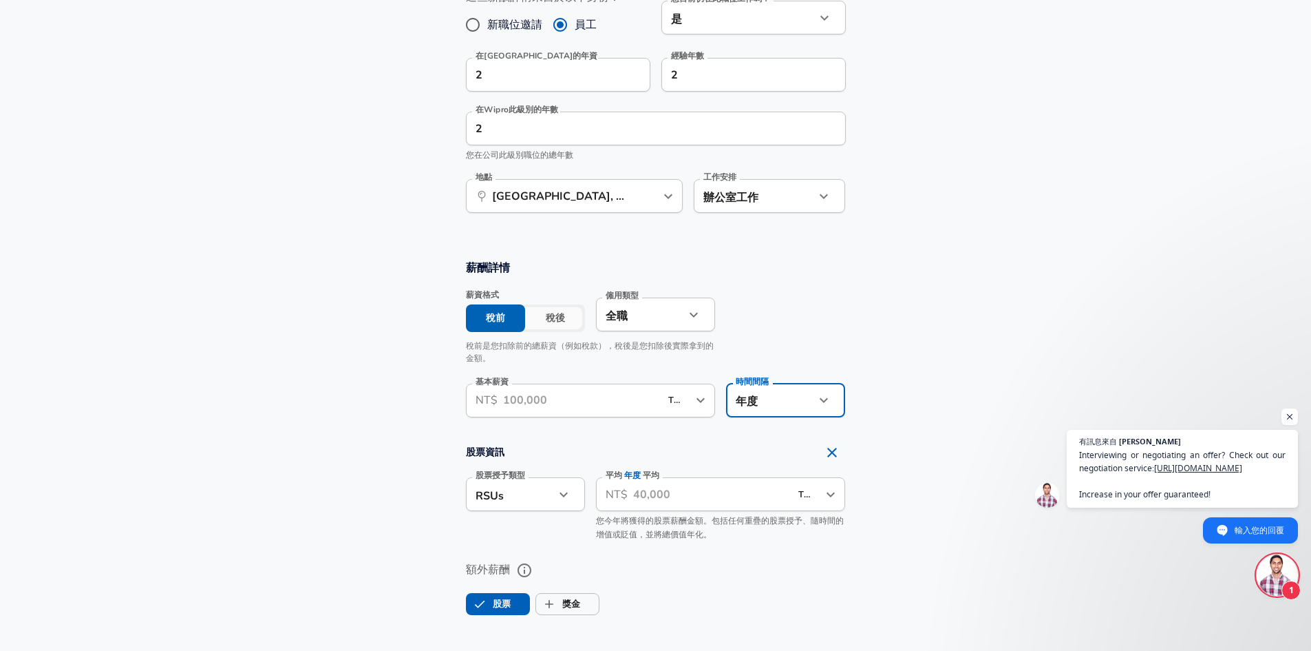
click at [564, 399] on input "基本薪資" at bounding box center [582, 400] width 158 height 34
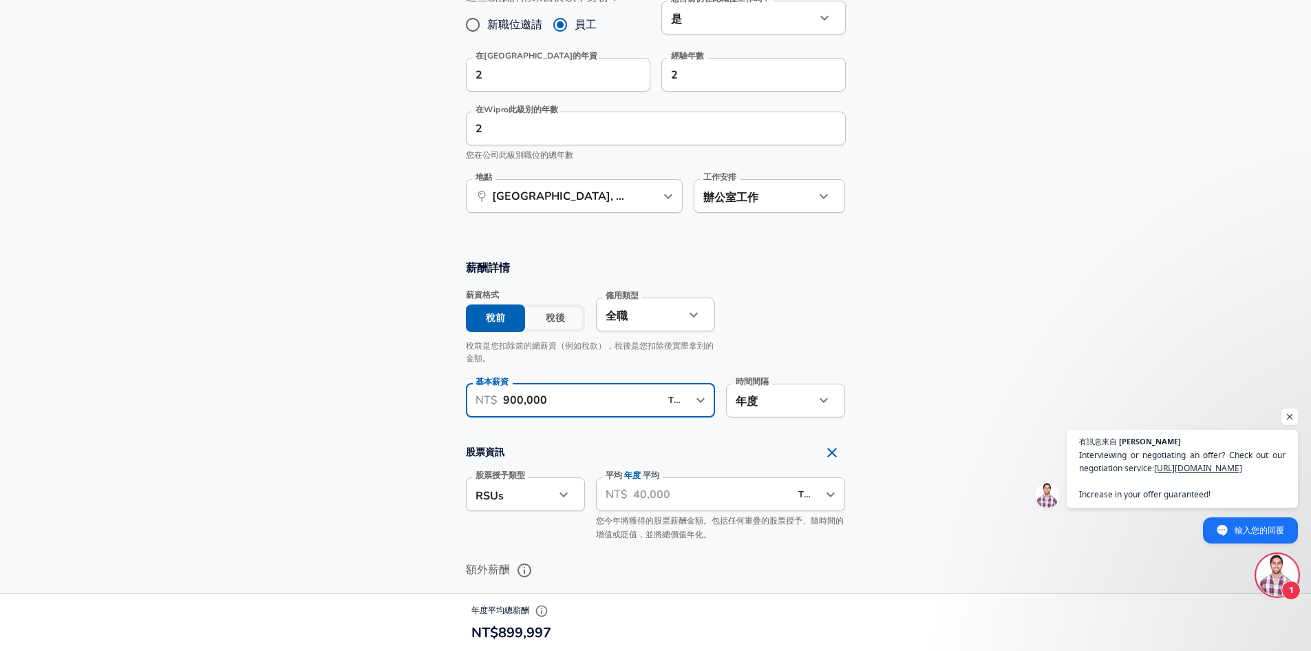
type input "900,000"
click at [973, 386] on section "薪酬詳情 薪資格式 稅前 稅後 僱用類型 全職 full_time 僱用類型 稅前是您扣除前的總薪資（例如稅款），稅後是您扣除後實際拿到的金額。 基本薪資 ​…" at bounding box center [655, 343] width 1311 height 167
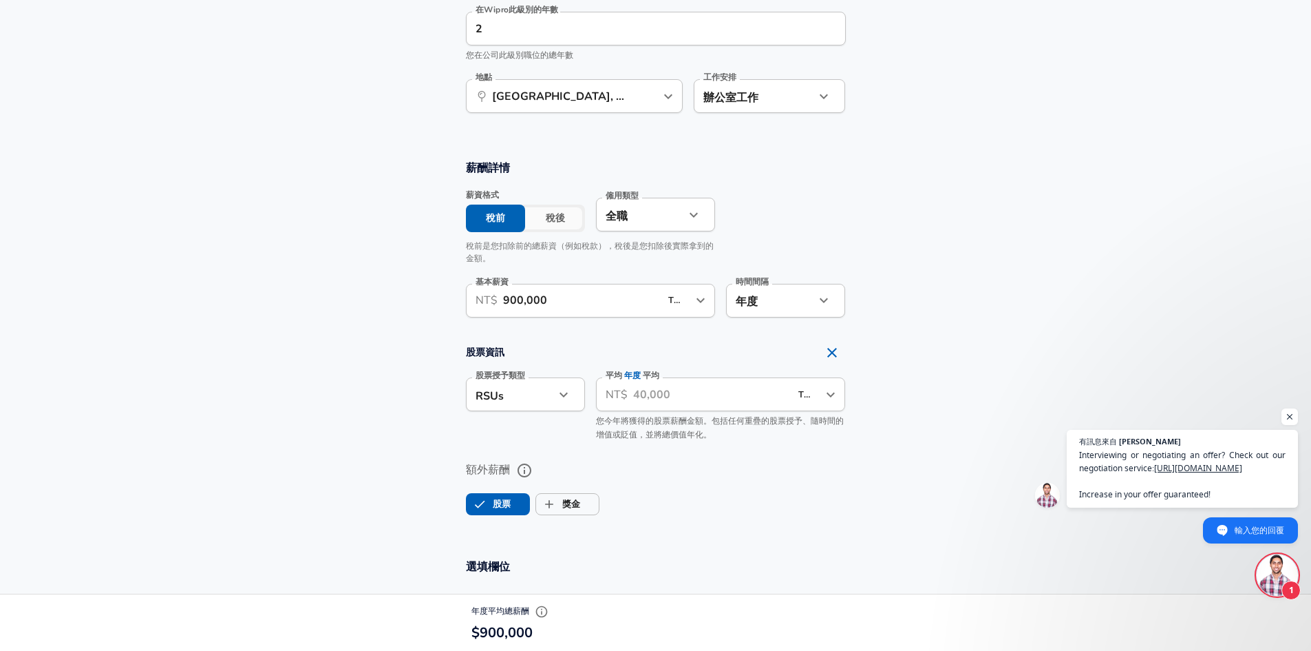
scroll to position [785, 0]
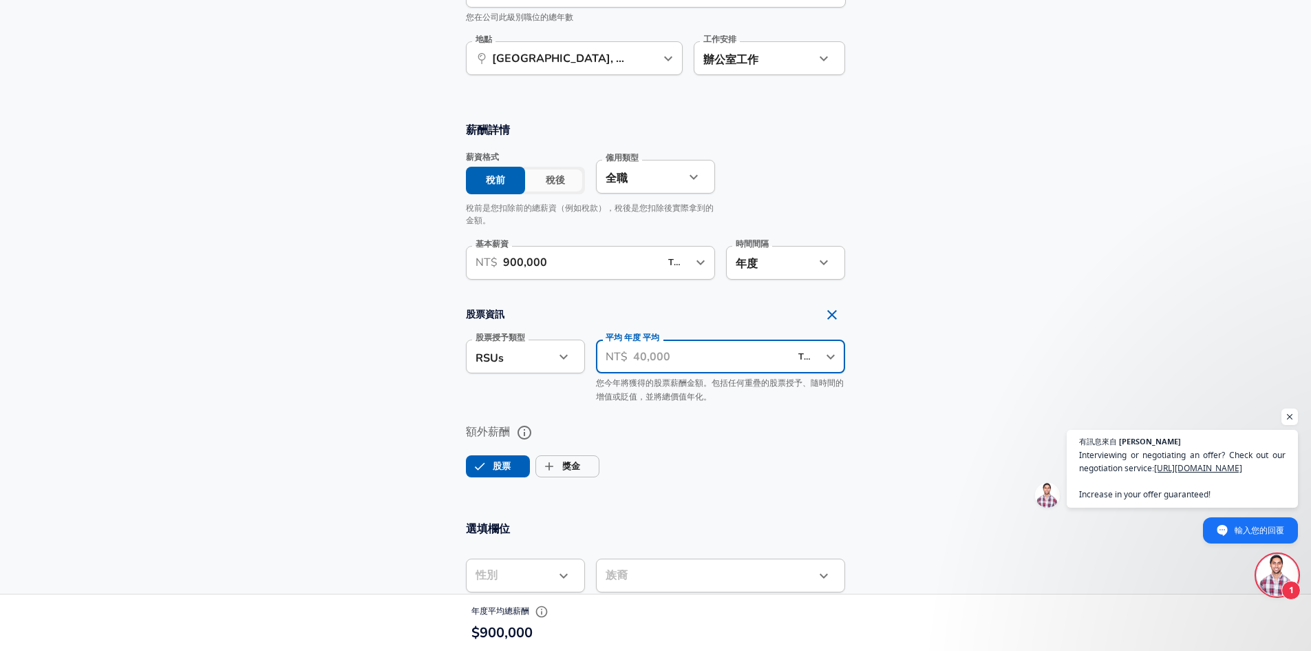
click at [709, 365] on input "平均 年度 平均" at bounding box center [712, 356] width 158 height 34
type input "0"
click at [792, 447] on label "額外薪酬" at bounding box center [656, 445] width 380 height 23
click at [536, 447] on button "額外薪酬" at bounding box center [524, 445] width 23 height 23
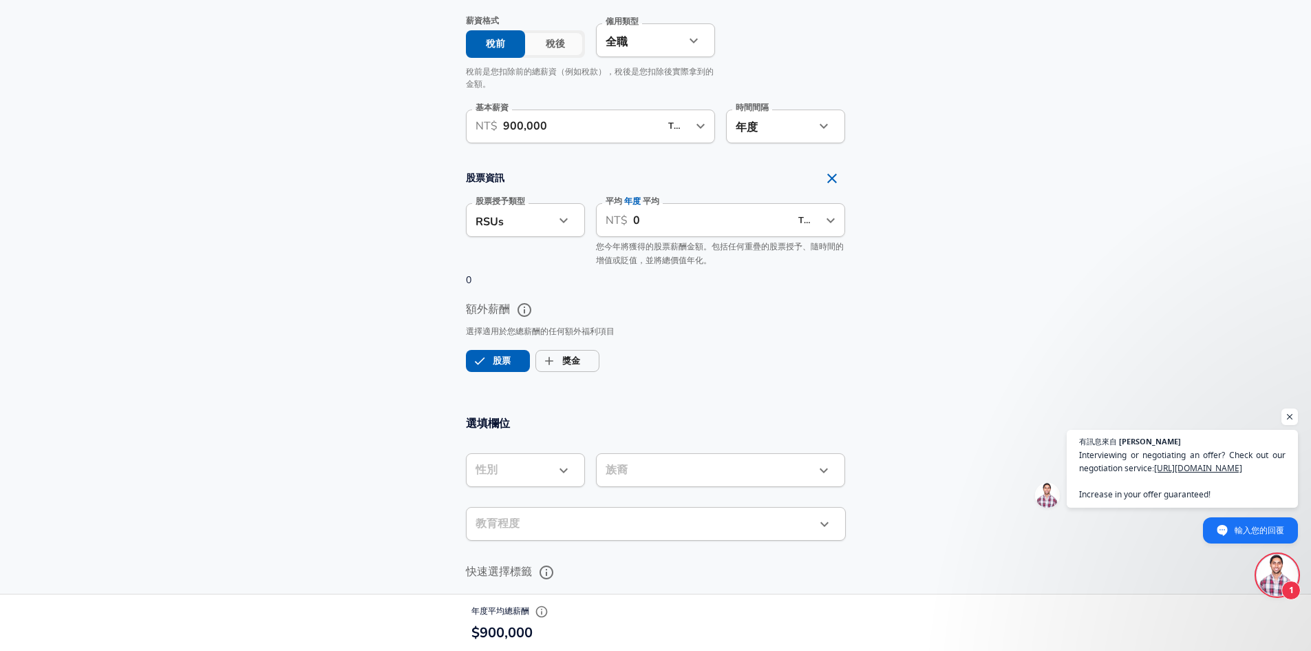
scroll to position [923, 0]
click at [501, 366] on label "股票" at bounding box center [489, 359] width 44 height 26
checkbox input "false"
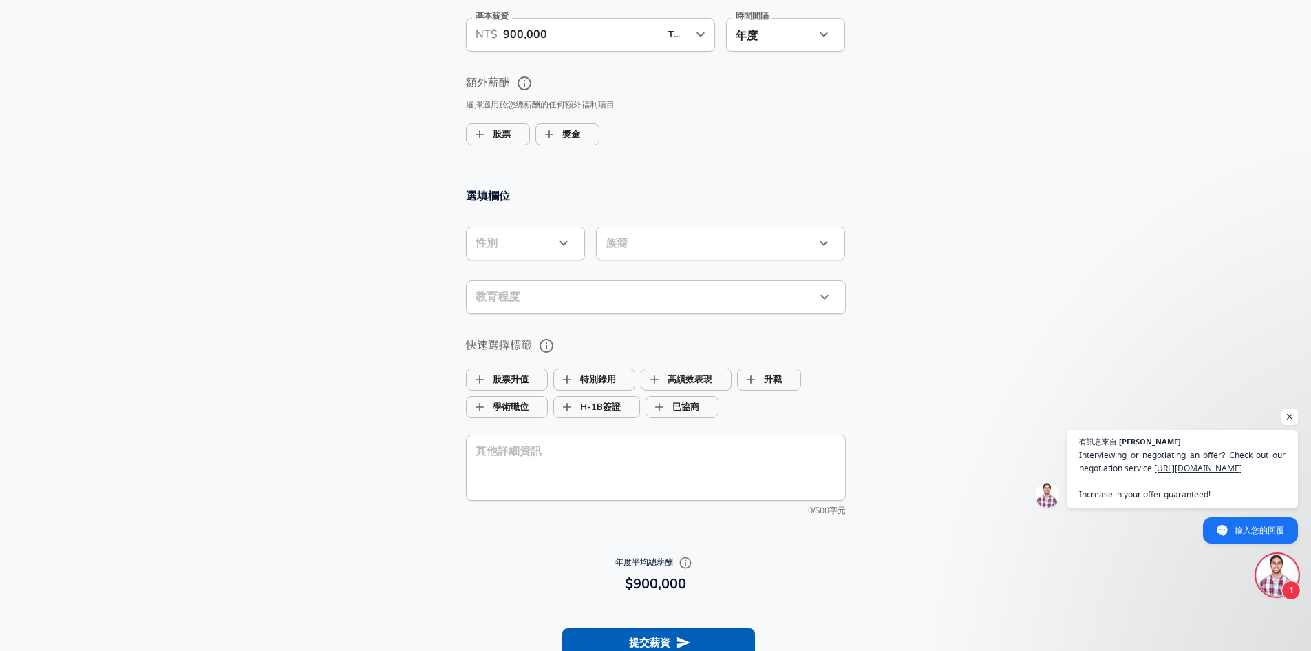
scroll to position [1060, 0]
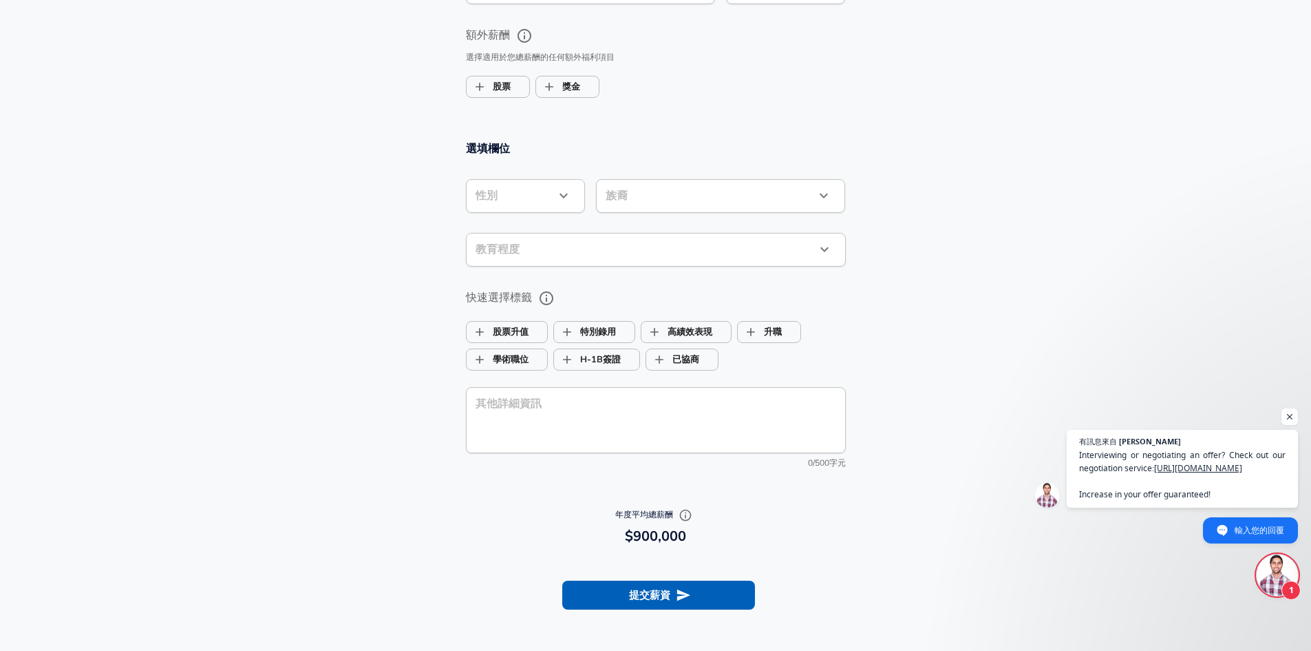
click at [560, 197] on icon "button" at bounding box center [564, 195] width 17 height 17
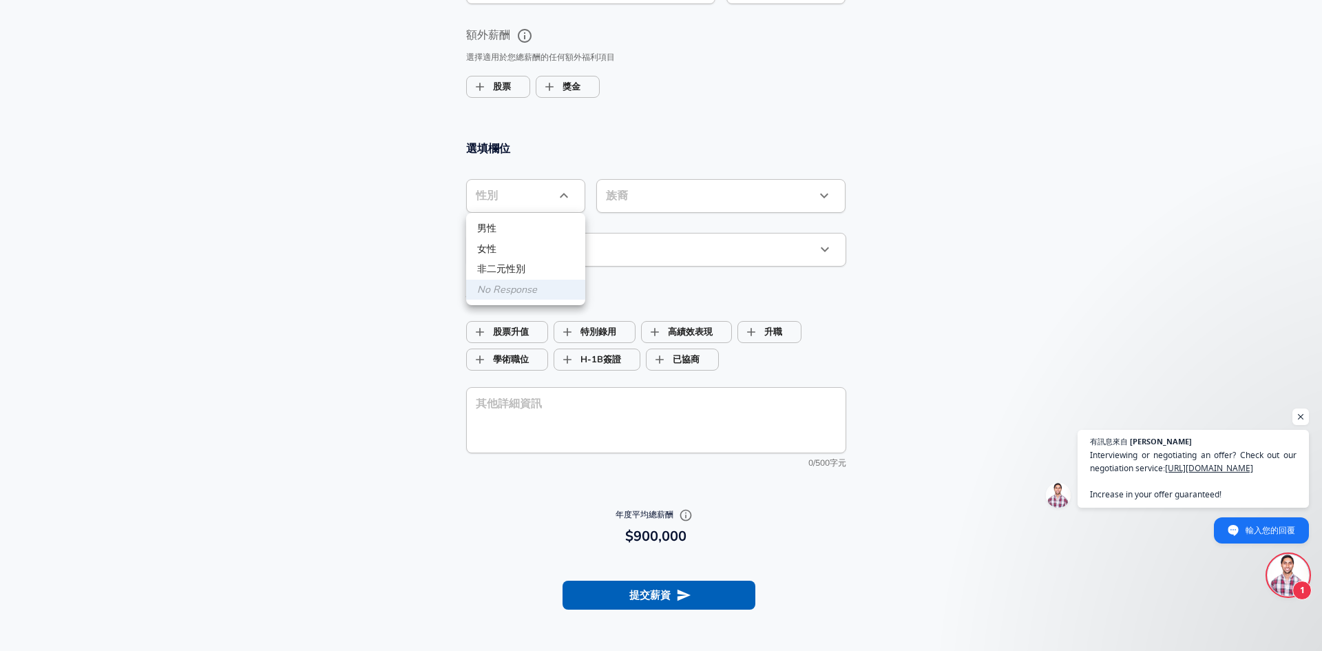
click at [547, 233] on li "男性" at bounding box center [525, 228] width 119 height 21
type input "[DEMOGRAPHIC_DATA]"
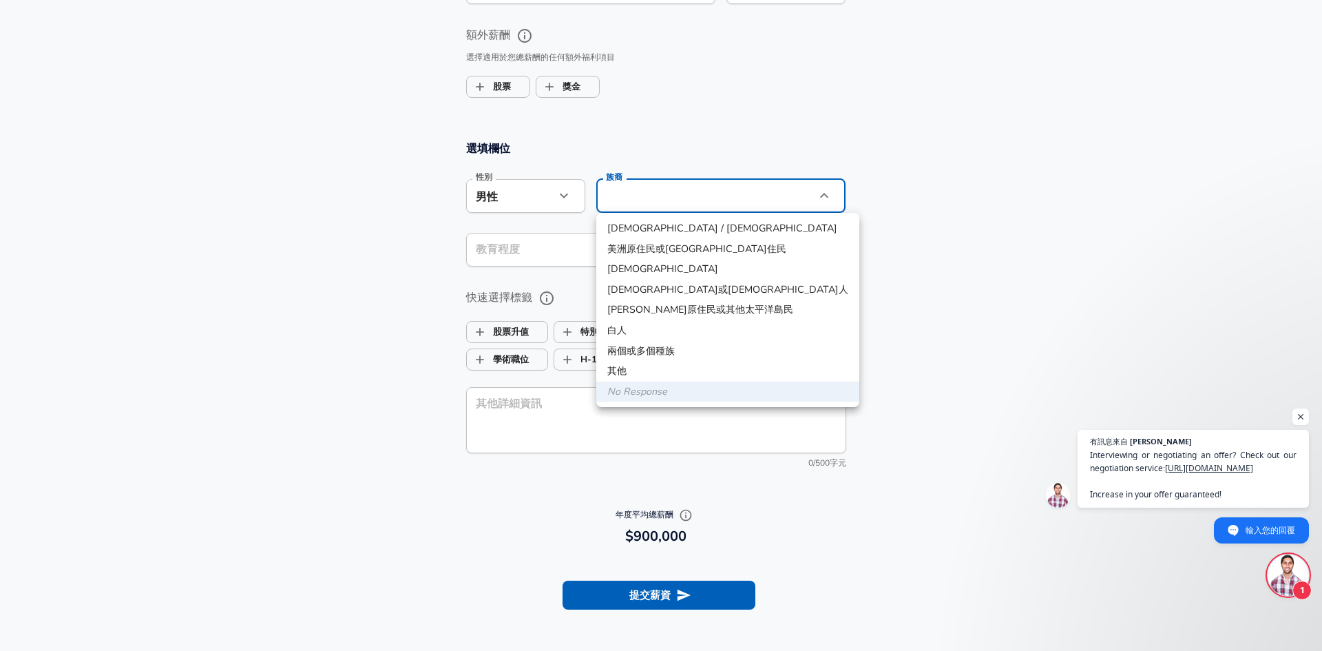
click at [725, 116] on div at bounding box center [661, 325] width 1322 height 651
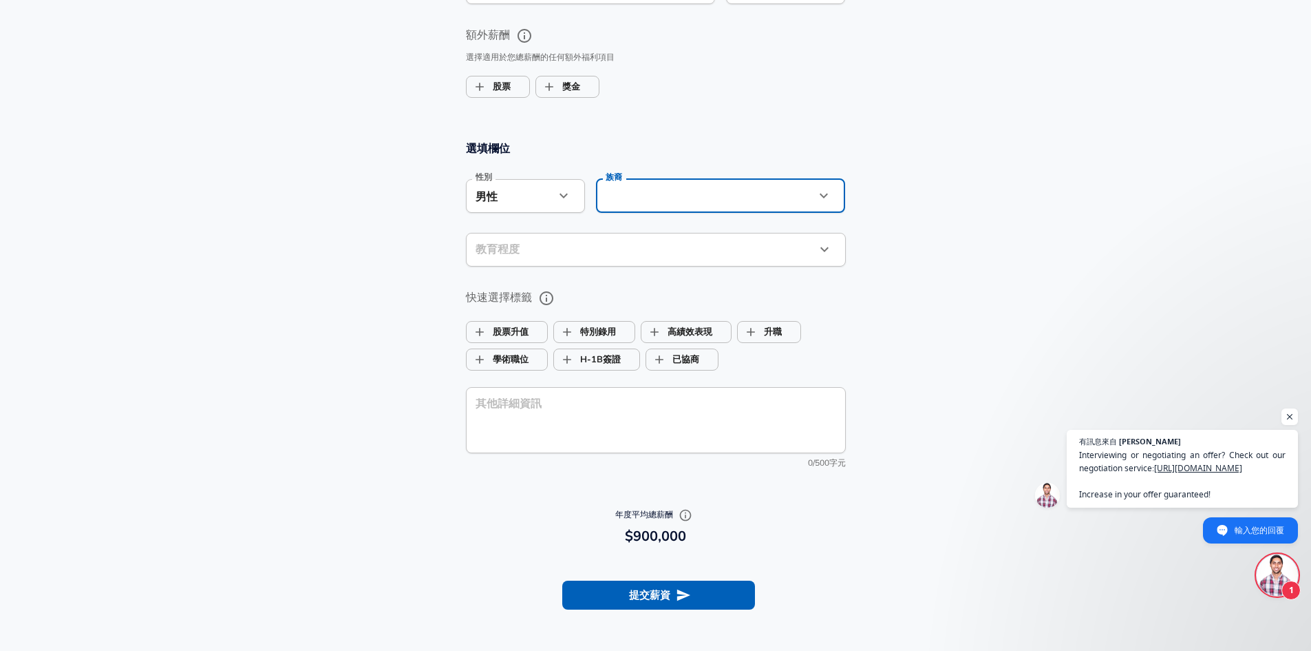
click at [297, 255] on section "選填欄位 性別 男性 [DEMOGRAPHIC_DATA] 性別 族裔 ​ 族裔 教育程度 ​ 教育程度 快速選擇標籤 股票升值 特別錄用 高績效表現 升職 …" at bounding box center [655, 311] width 1311 height 372
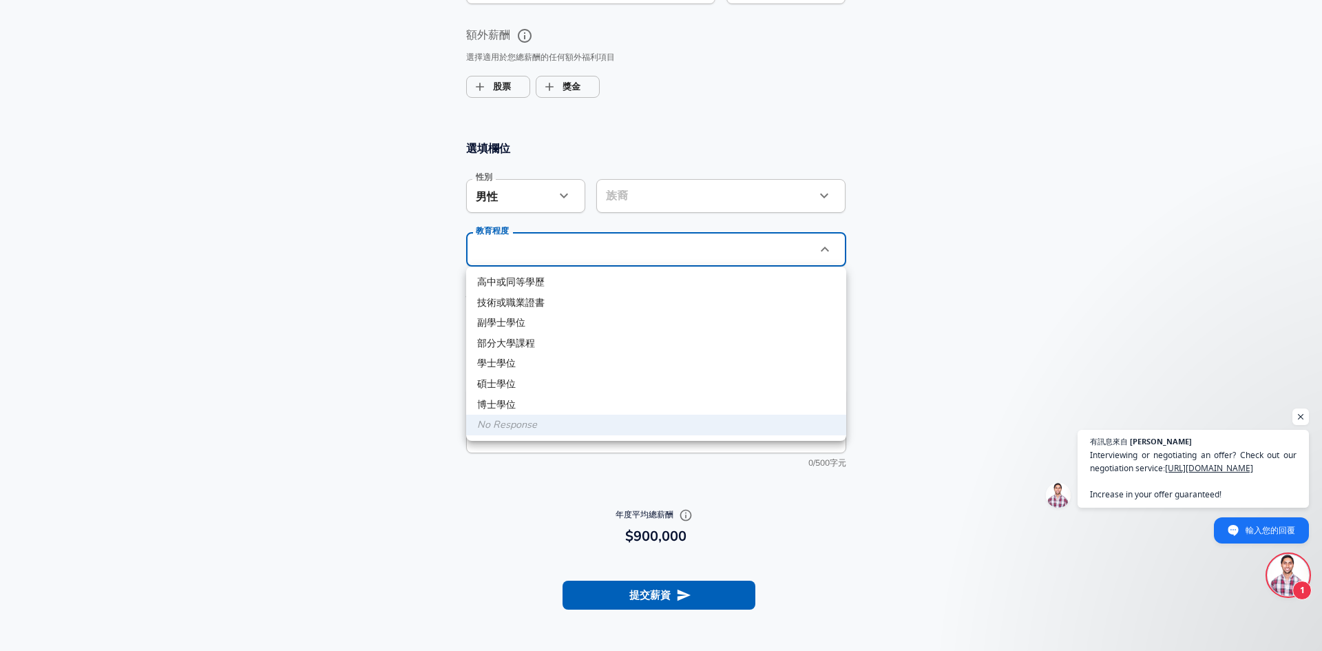
click at [531, 381] on li "碩士學位" at bounding box center [656, 384] width 380 height 21
type input "Masters degree"
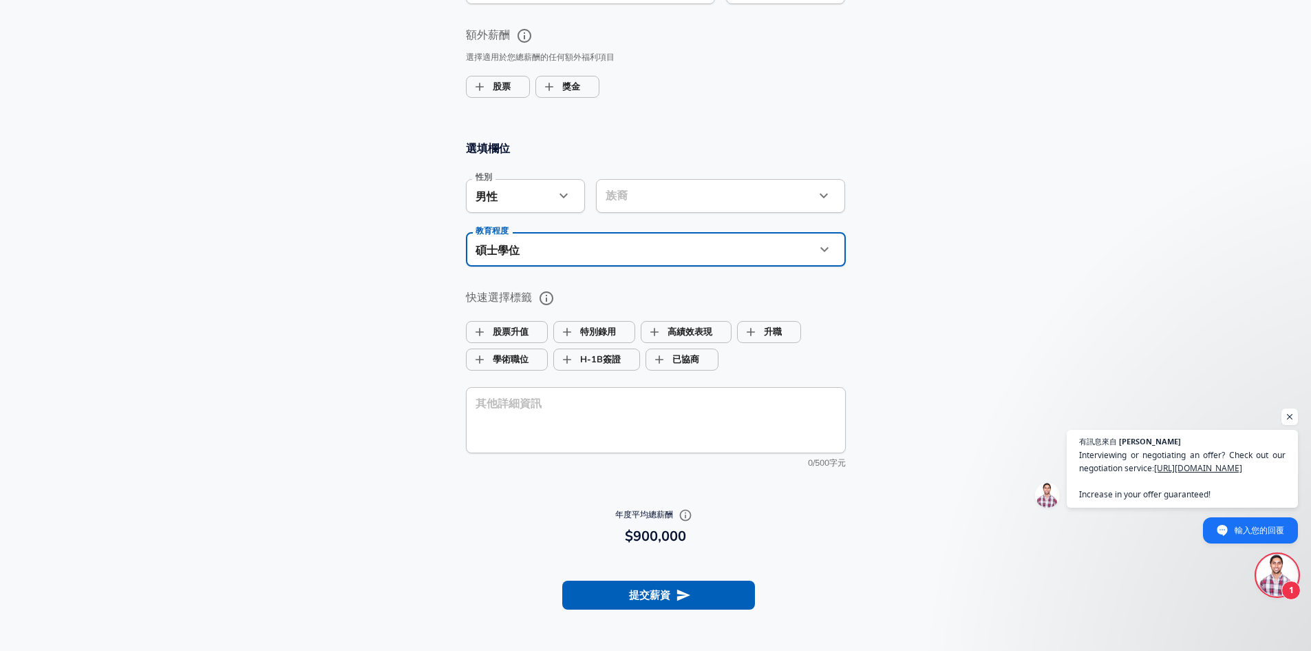
click at [384, 351] on section "選填欄位 性別 男性 [DEMOGRAPHIC_DATA] 性別 族裔 ​ 族裔 教育程度 碩士學位 Masters degree 教育程度 快速選擇標籤 股…" at bounding box center [655, 311] width 1311 height 372
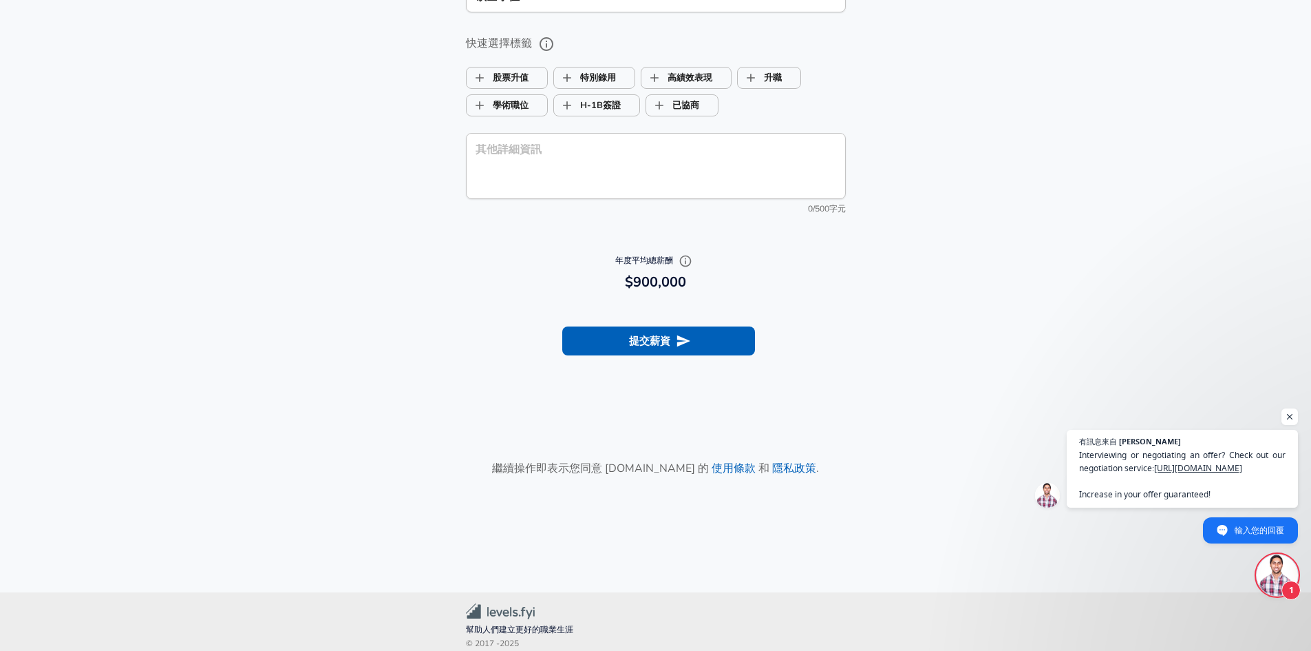
scroll to position [1325, 0]
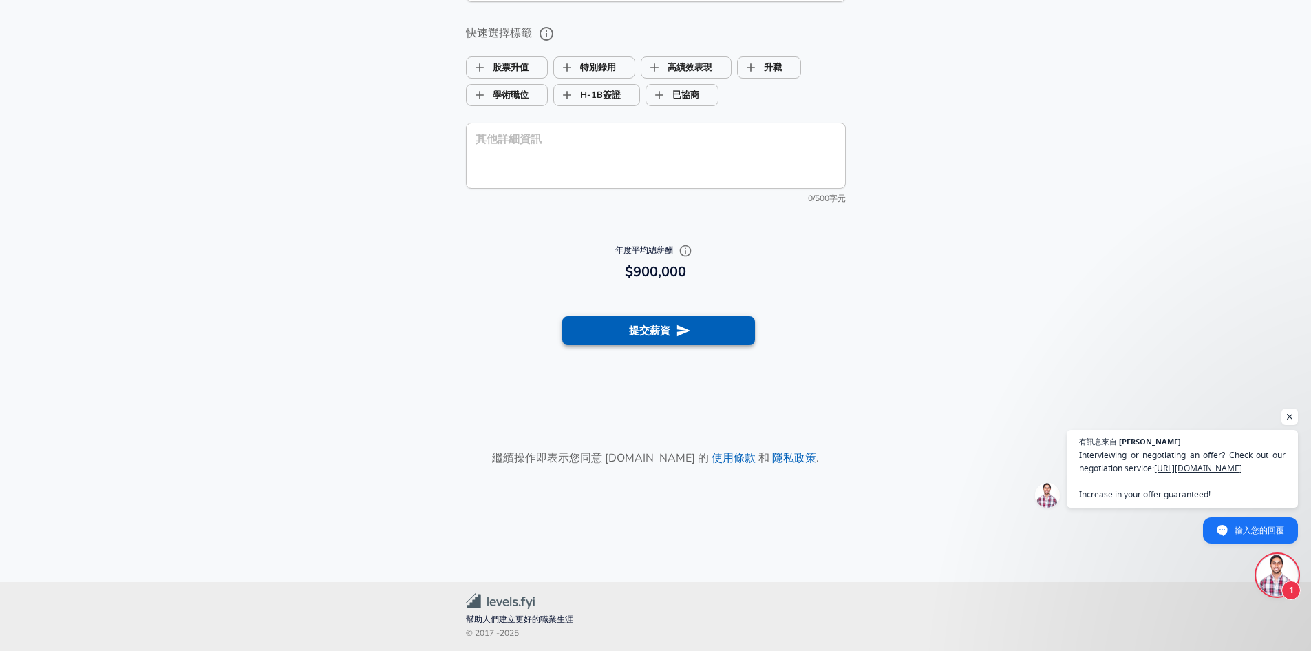
click at [673, 319] on button "提交薪資" at bounding box center [658, 330] width 193 height 29
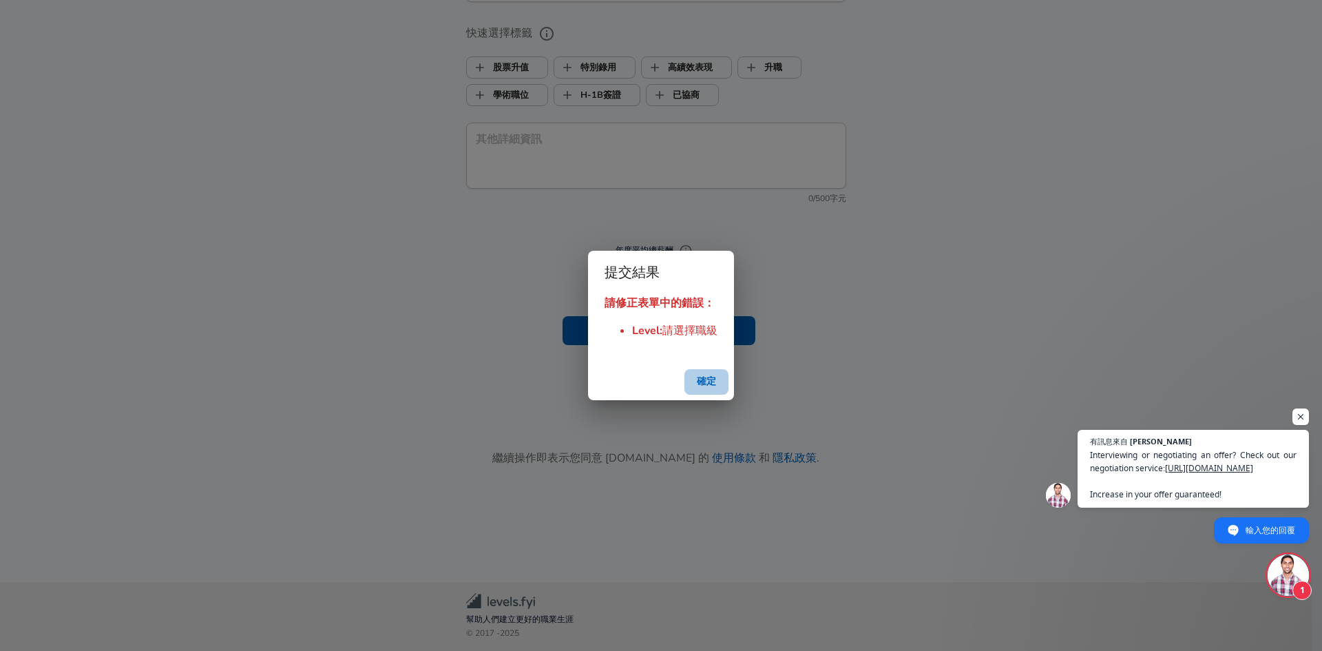
click at [706, 385] on button "確定" at bounding box center [706, 381] width 44 height 25
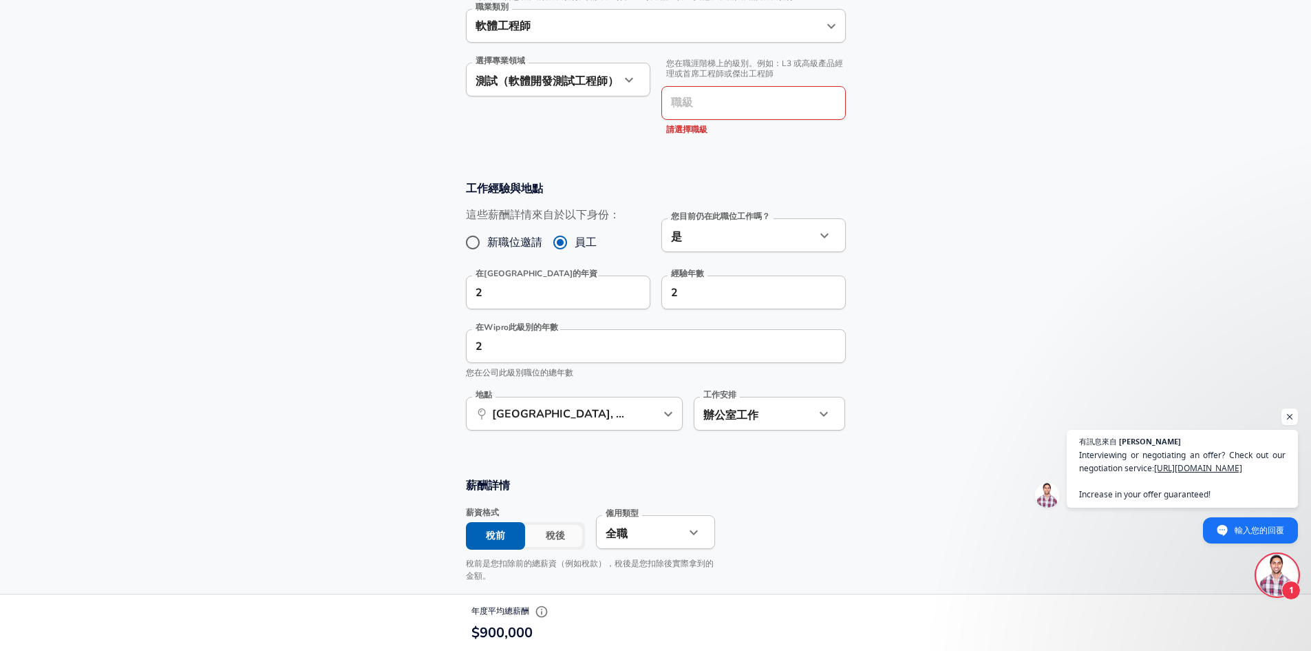
scroll to position [292, 0]
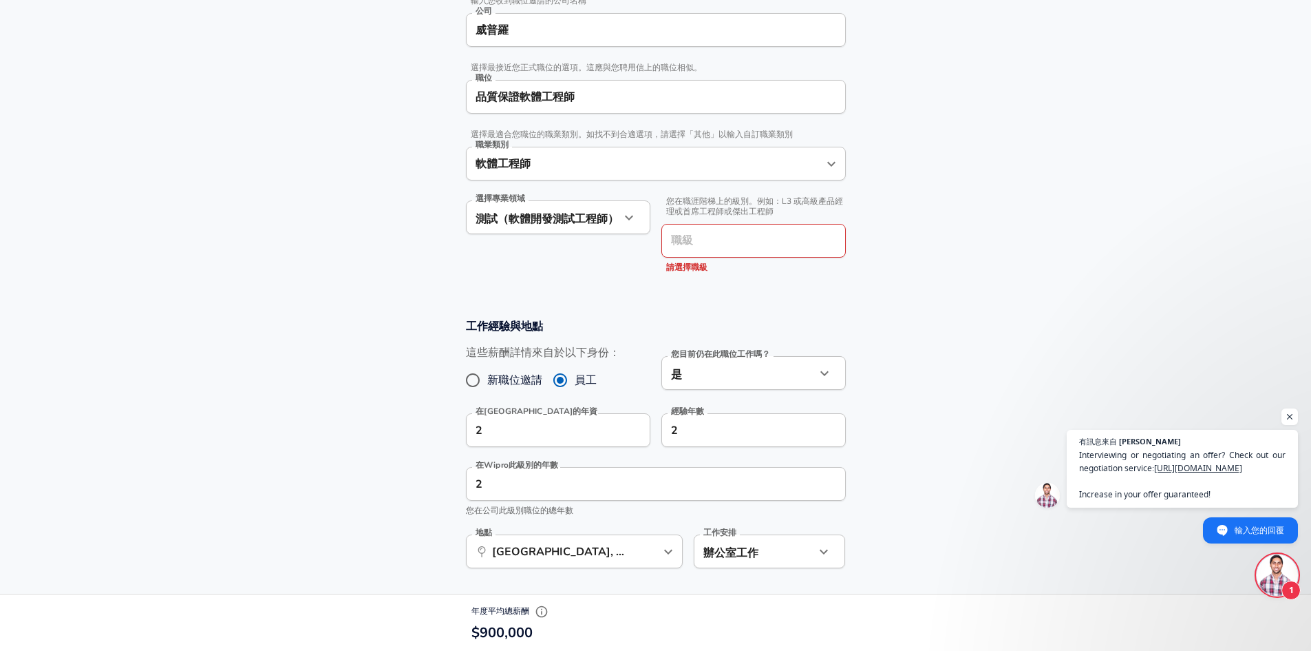
click at [737, 244] on input "職級" at bounding box center [754, 240] width 172 height 21
click at [904, 293] on form "增強隱私與匿名性 否 自動隱藏特定欄位，直到有足夠的提交資料才安全顯示完整詳情。 更多詳情 根據您的提交資料以及我們已收集的資料點，如果沒有足夠的資料點來保持…" at bounding box center [655, 620] width 1311 height 1561
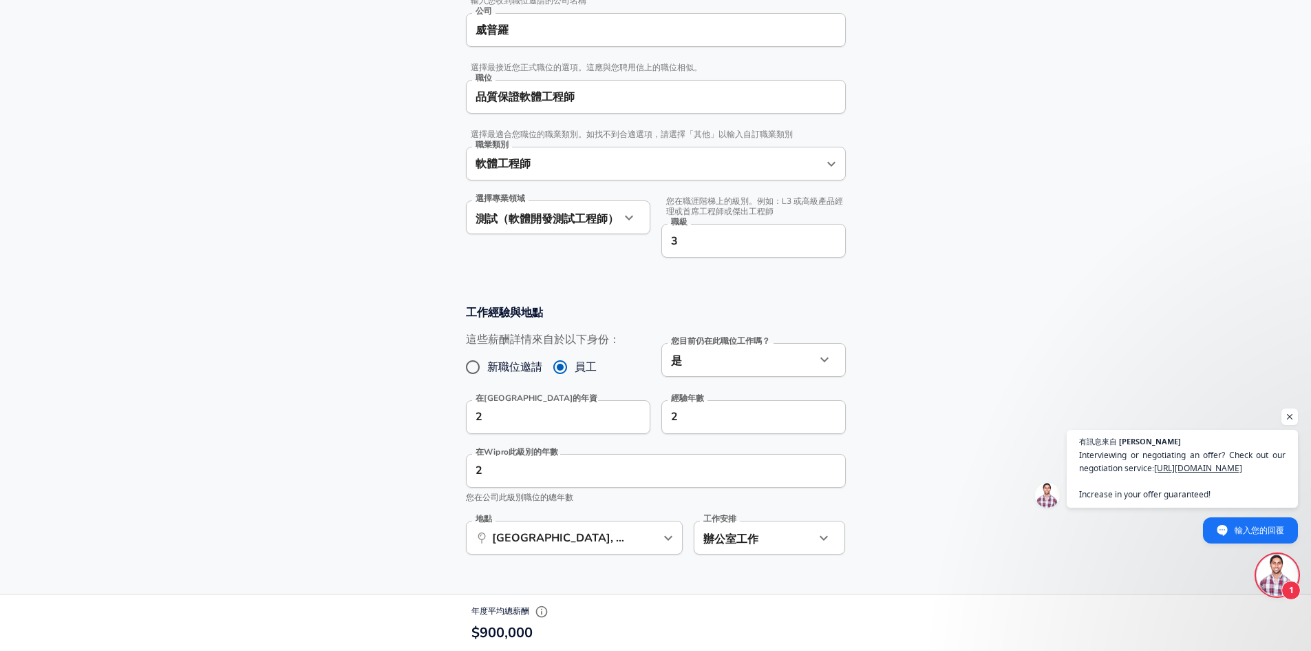
click at [751, 234] on input "3" at bounding box center [754, 240] width 172 height 21
type input "B1"
click at [909, 320] on section "工作經驗與地點 這些薪酬詳情來自於以下身份： 新職位邀請 員工 您目前仍在此職位工作嗎？ 是 yes 您目前仍在此職位工作嗎？ 在Wipro的年資 2 在Wi…" at bounding box center [655, 436] width 1311 height 297
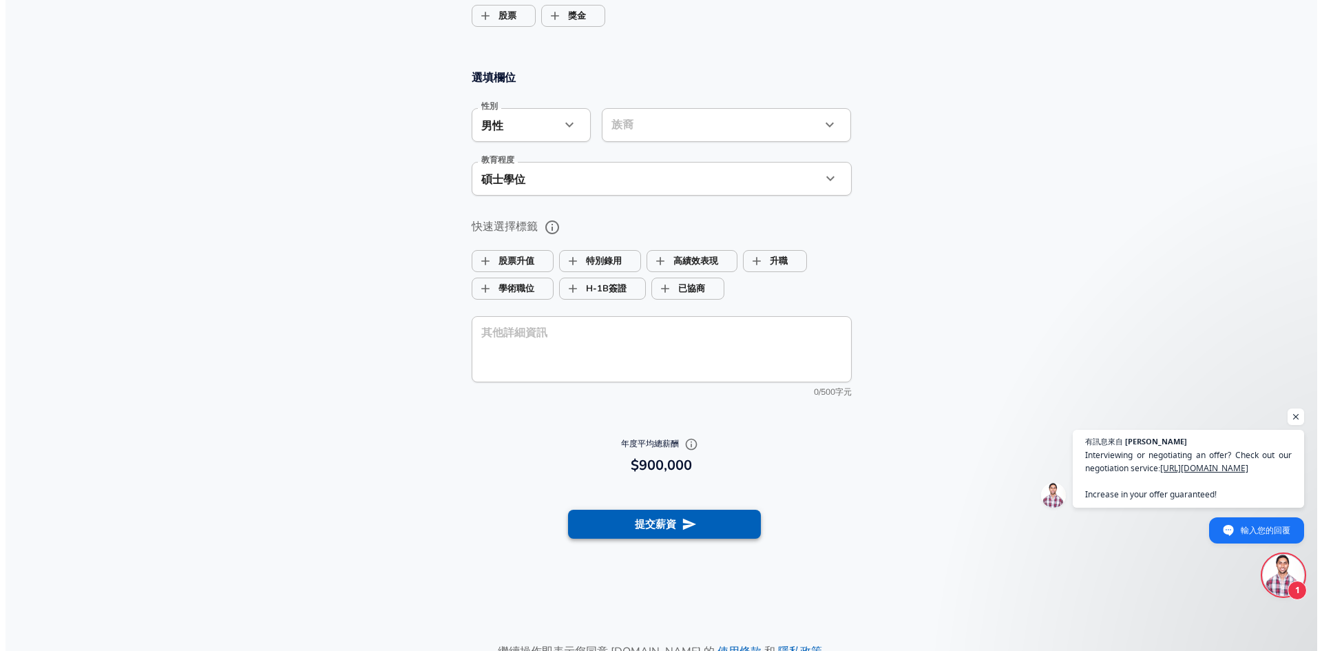
scroll to position [1118, 0]
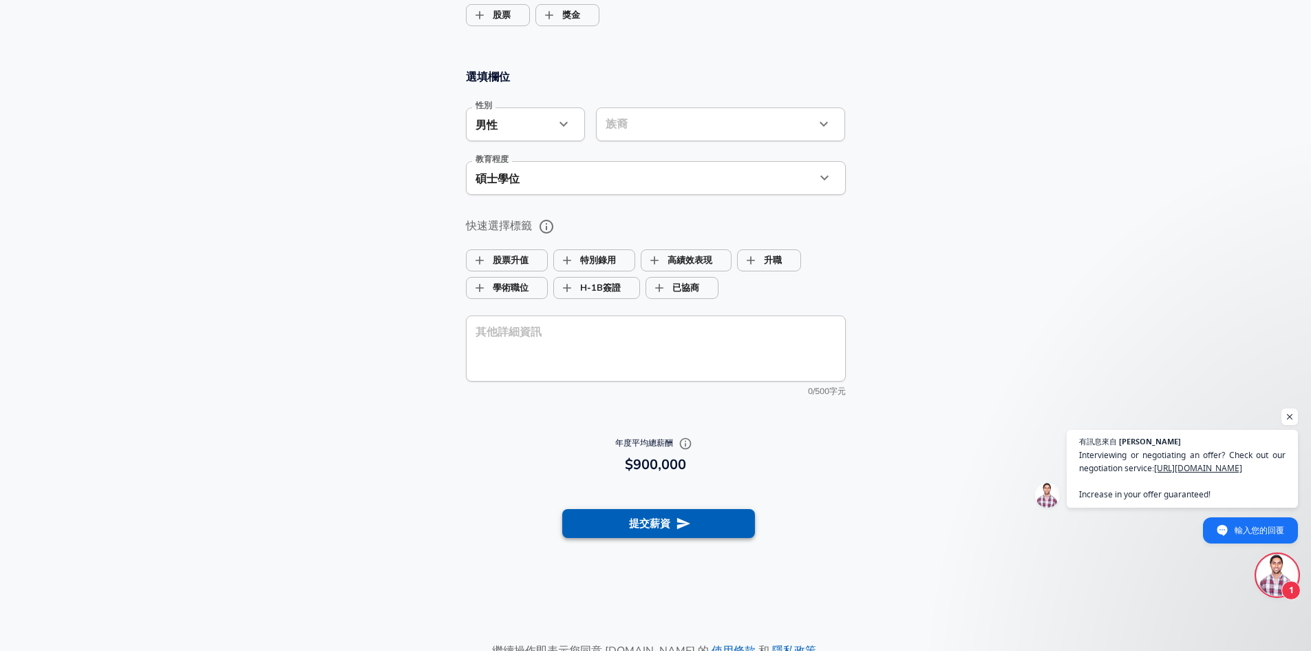
click at [685, 526] on icon "submit" at bounding box center [683, 523] width 15 height 15
